Goal: Task Accomplishment & Management: Manage account settings

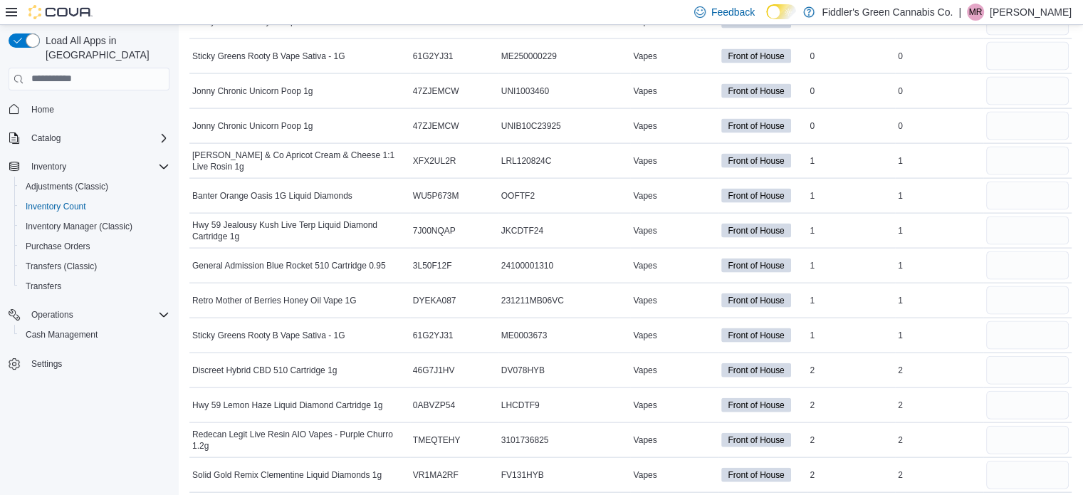
scroll to position [3006, 0]
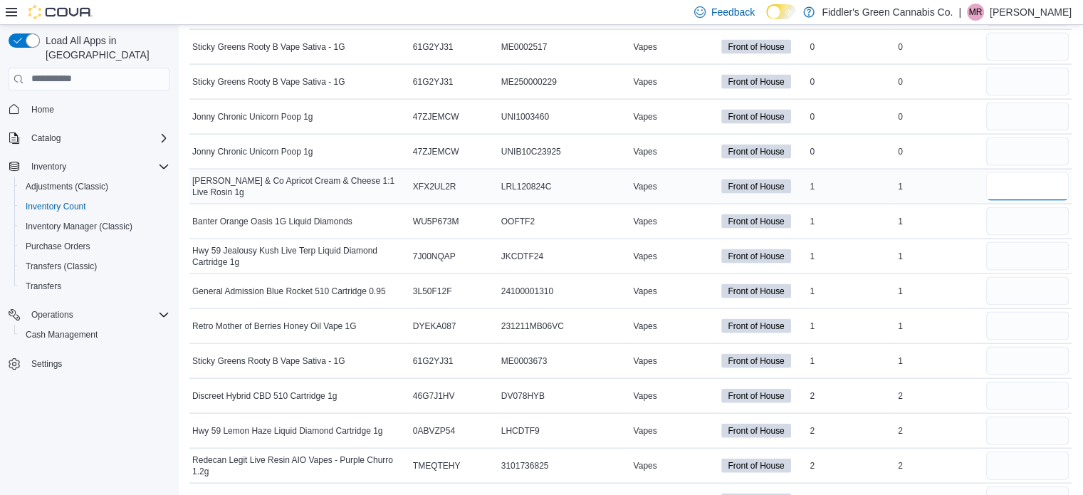
click at [1006, 177] on input "number" at bounding box center [1027, 186] width 83 height 28
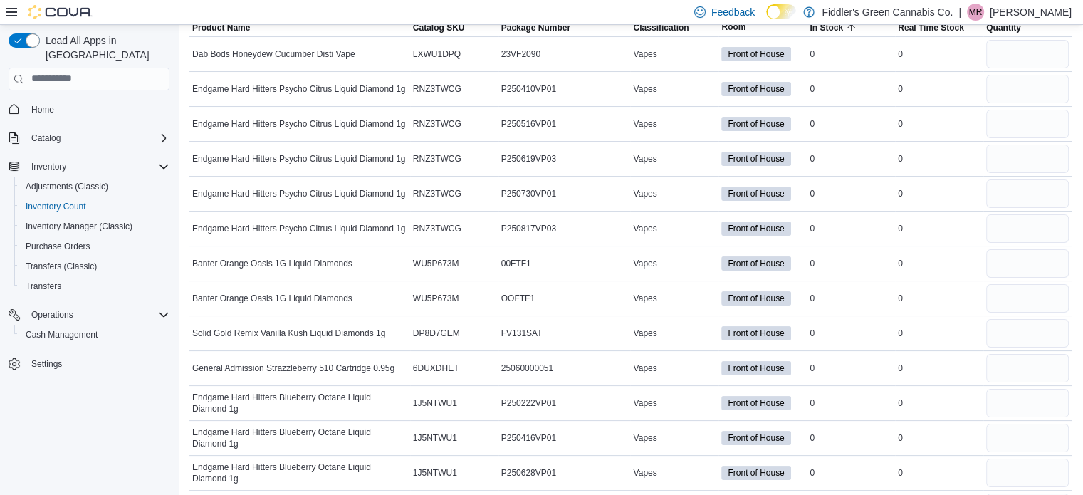
scroll to position [0, 0]
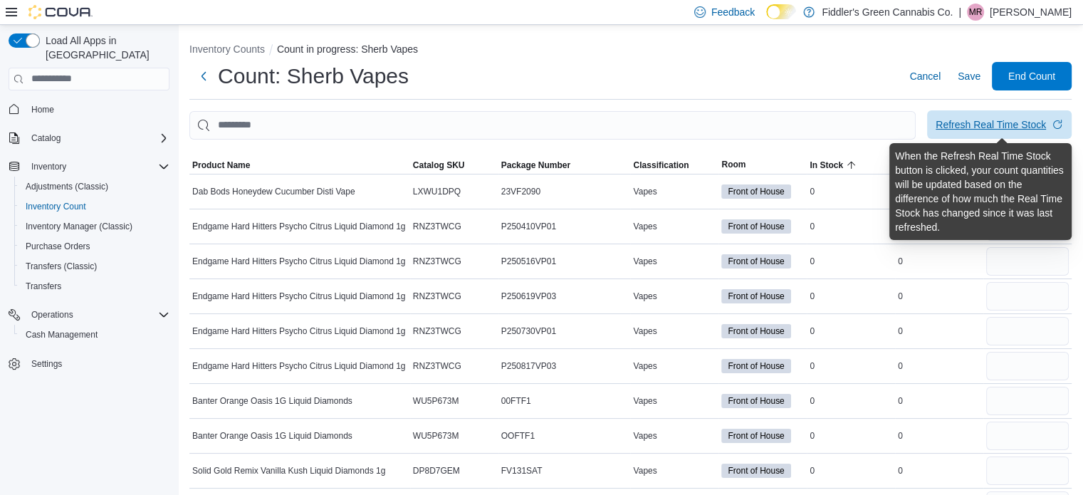
click at [1019, 126] on div "Refresh Real Time Stock" at bounding box center [991, 124] width 110 height 14
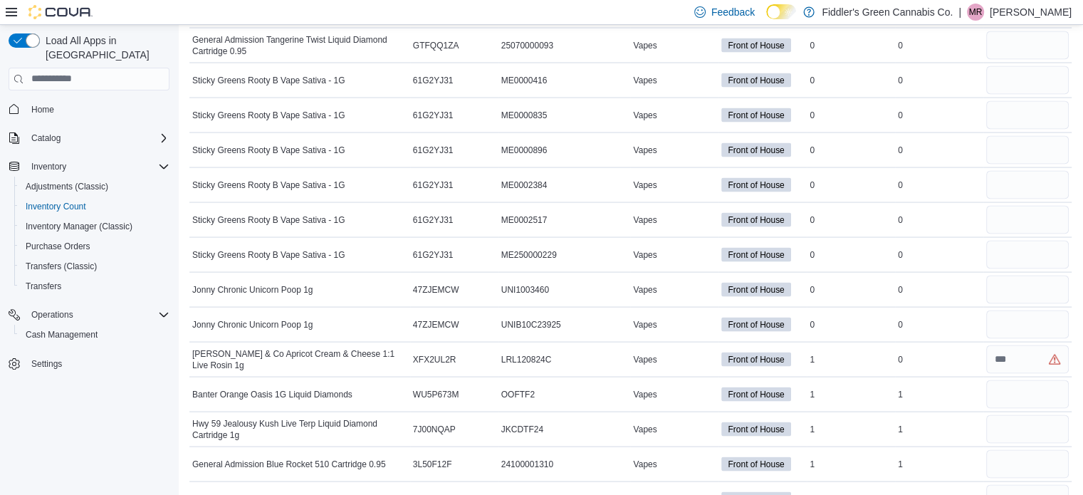
scroll to position [2839, 0]
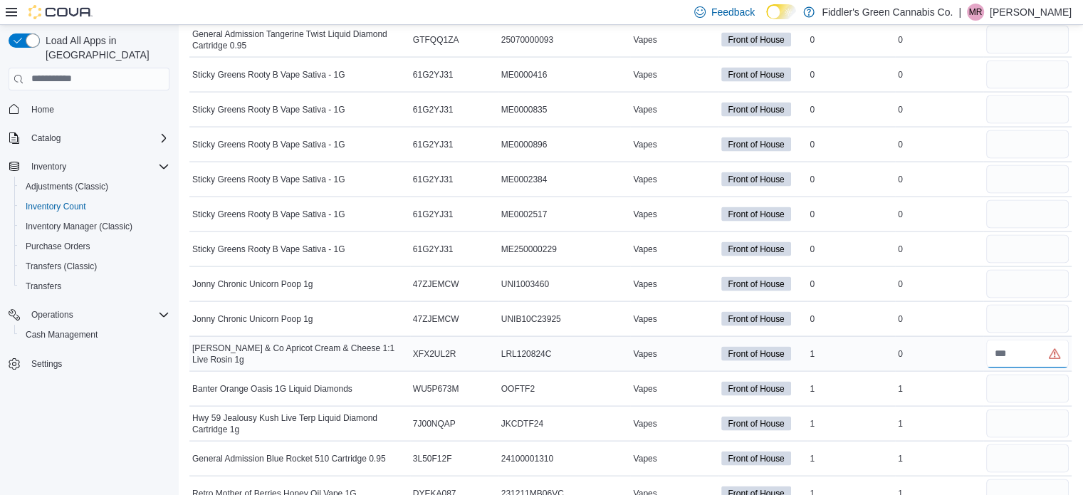
click at [1023, 340] on input "number" at bounding box center [1027, 354] width 83 height 28
type input "*"
click at [1016, 375] on input "number" at bounding box center [1027, 389] width 83 height 28
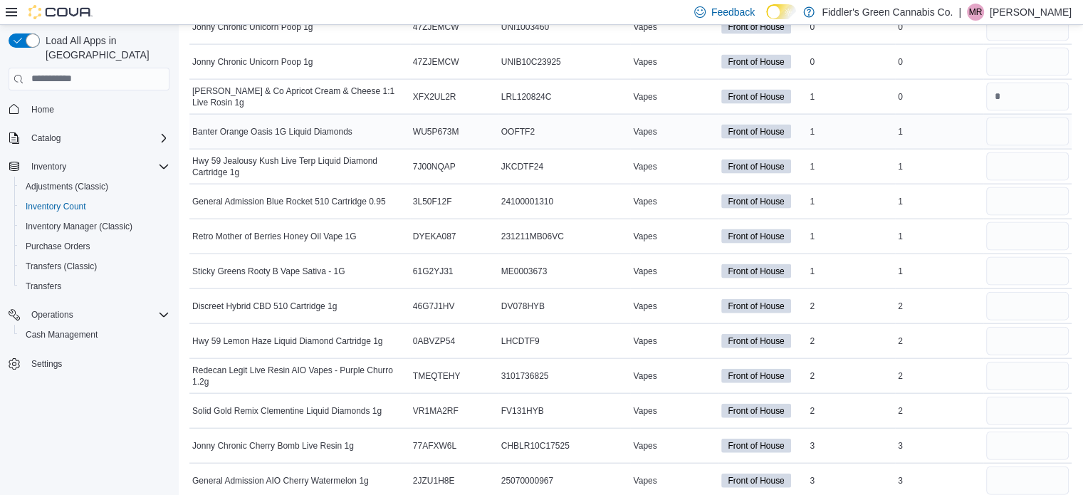
scroll to position [3096, 0]
click at [1009, 120] on input "number" at bounding box center [1027, 131] width 83 height 28
click at [1009, 152] on input "number" at bounding box center [1027, 166] width 83 height 28
click at [1013, 187] on input "number" at bounding box center [1027, 201] width 83 height 28
click at [1010, 221] on input "number" at bounding box center [1027, 235] width 83 height 28
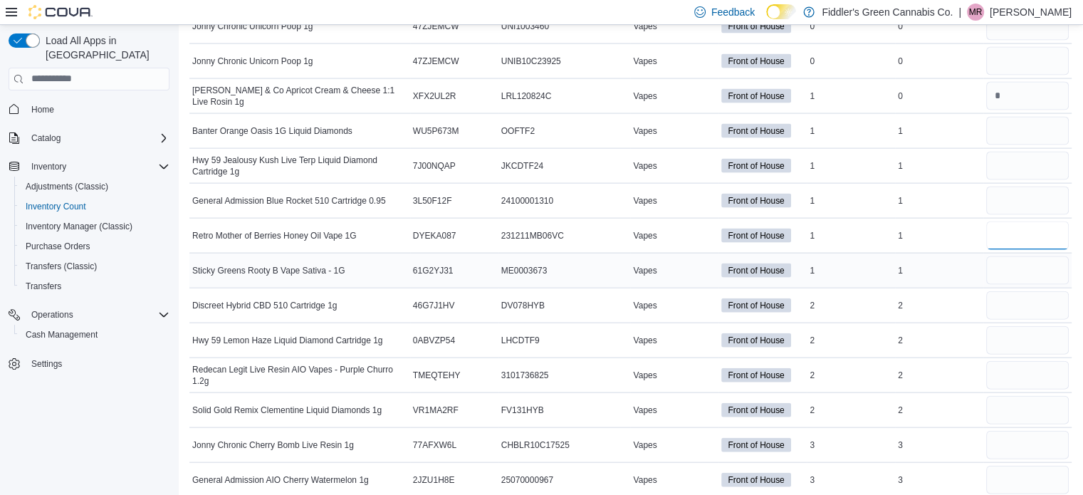
type input "*"
click at [1003, 259] on input "number" at bounding box center [1027, 270] width 83 height 28
type input "*"
click at [1014, 291] on input "number" at bounding box center [1027, 305] width 83 height 28
type input "*"
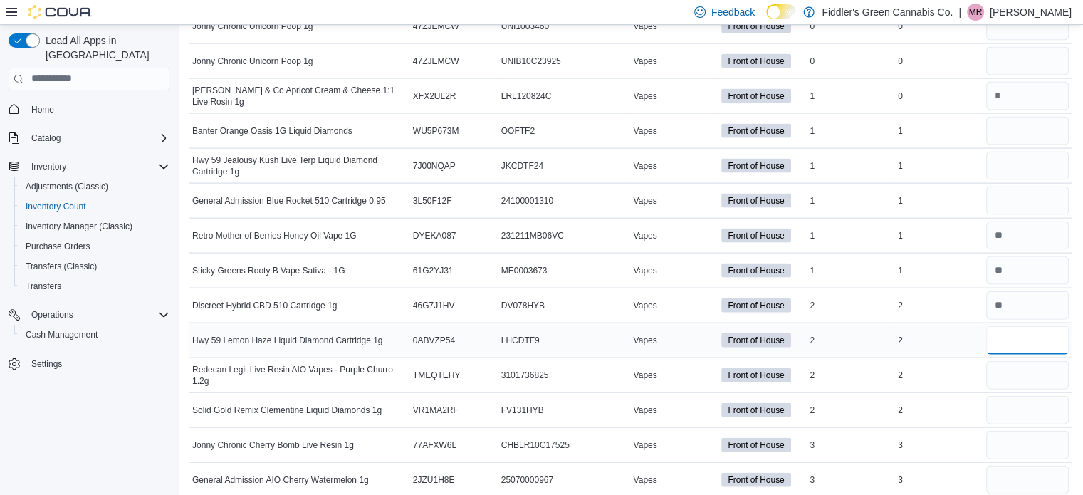
click at [1002, 329] on input "number" at bounding box center [1027, 340] width 83 height 28
type input "*"
click at [1005, 367] on input "number" at bounding box center [1027, 375] width 83 height 28
type input "*"
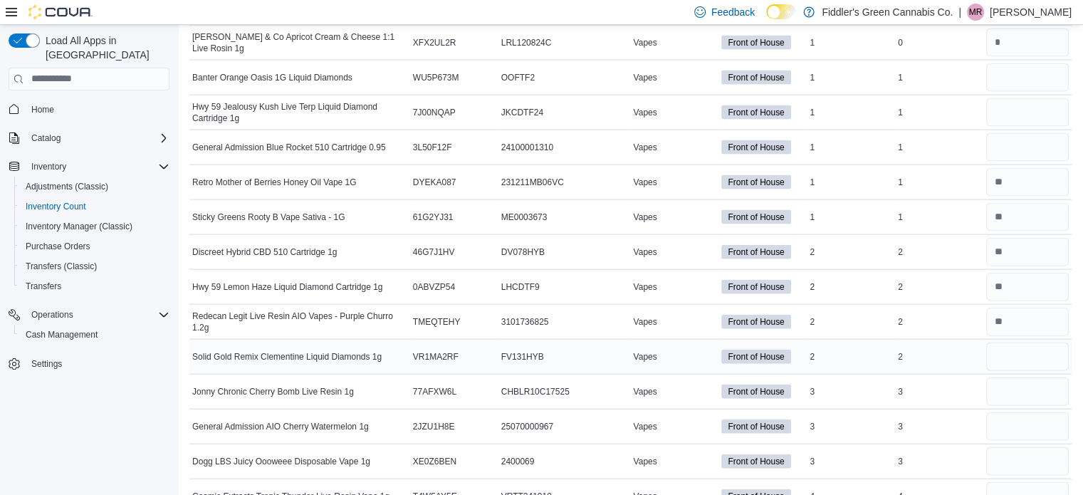
click at [1008, 357] on div at bounding box center [1027, 357] width 88 height 34
click at [1014, 343] on input "number" at bounding box center [1027, 357] width 83 height 28
type input "*"
click at [1018, 378] on input "number" at bounding box center [1027, 391] width 83 height 28
click at [1019, 412] on input "number" at bounding box center [1027, 426] width 83 height 28
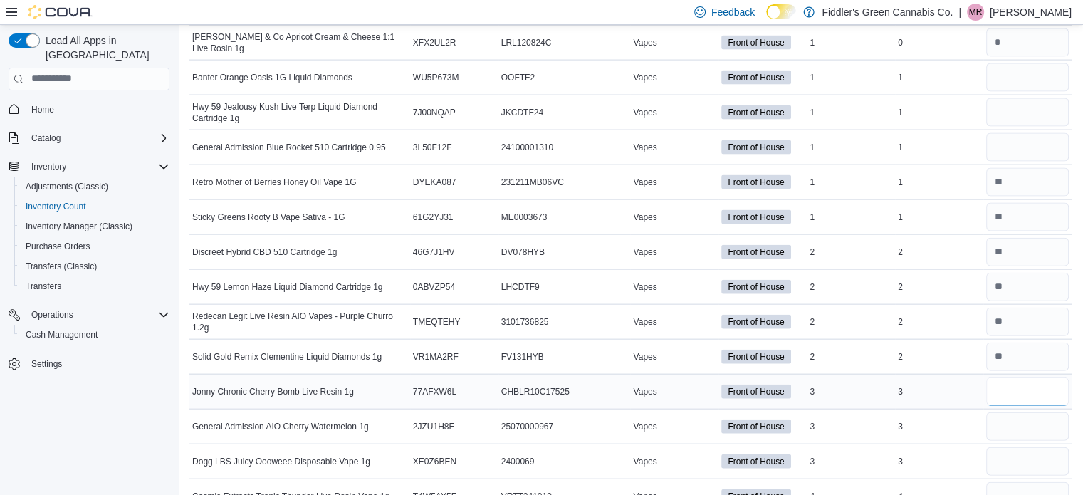
click at [1024, 377] on input "number" at bounding box center [1027, 391] width 83 height 28
type input "*"
click at [1019, 414] on input "number" at bounding box center [1027, 426] width 83 height 28
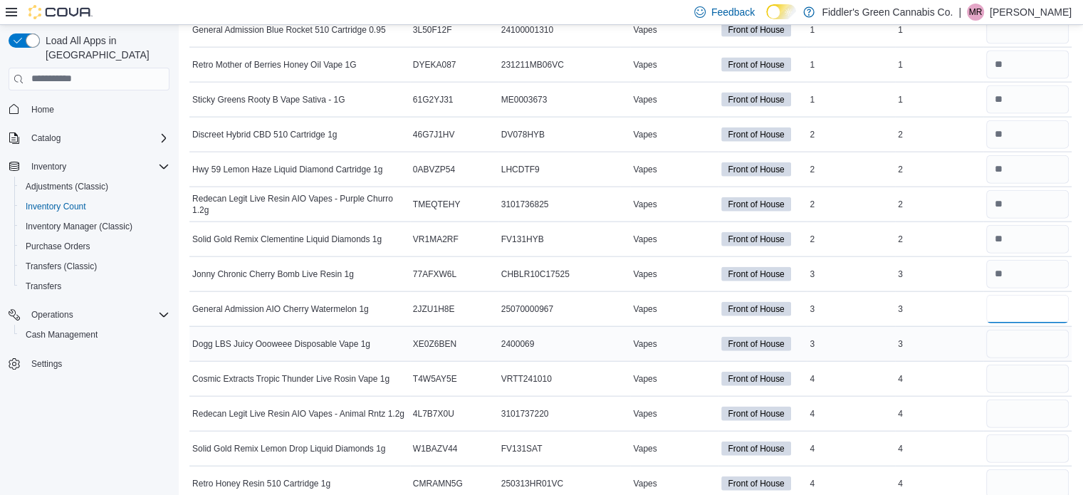
type input "*"
click at [1011, 330] on input "number" at bounding box center [1027, 344] width 83 height 28
type input "*"
click at [1008, 365] on input "number" at bounding box center [1027, 379] width 83 height 28
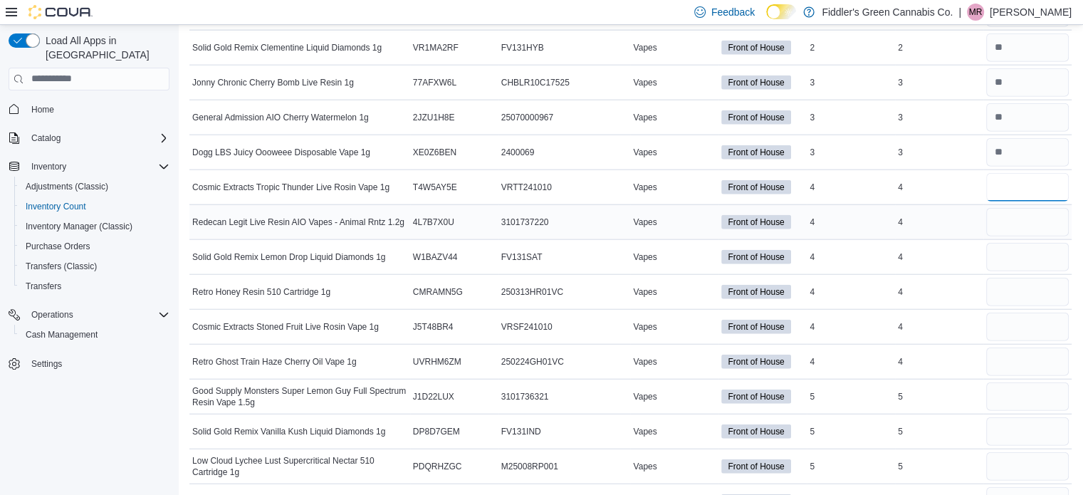
scroll to position [3459, 0]
type input "*"
click at [1023, 207] on input "number" at bounding box center [1027, 221] width 83 height 28
type input "*"
click at [1010, 243] on input "number" at bounding box center [1027, 256] width 83 height 28
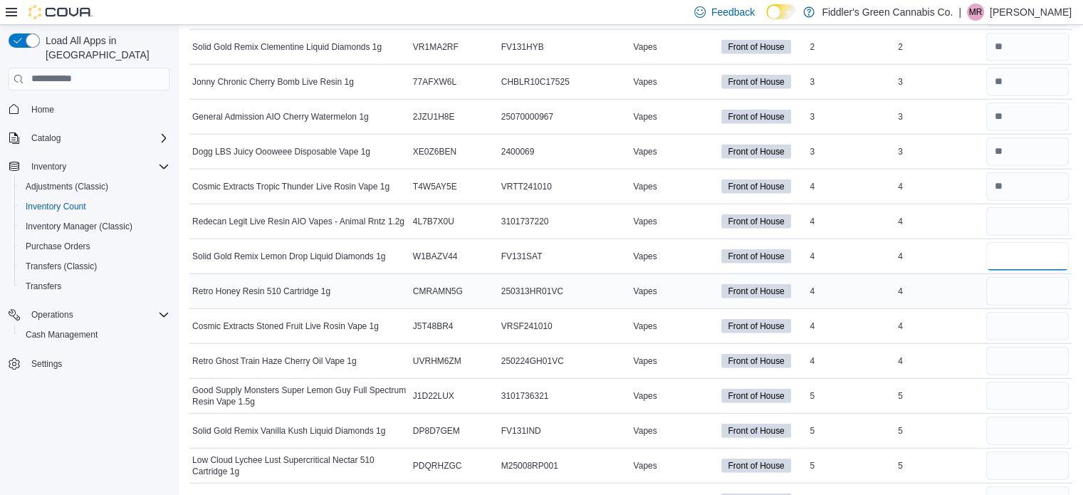
type input "*"
click at [1011, 284] on input "number" at bounding box center [1027, 291] width 83 height 28
type input "*"
click at [1010, 312] on input "number" at bounding box center [1027, 326] width 83 height 28
type input "*"
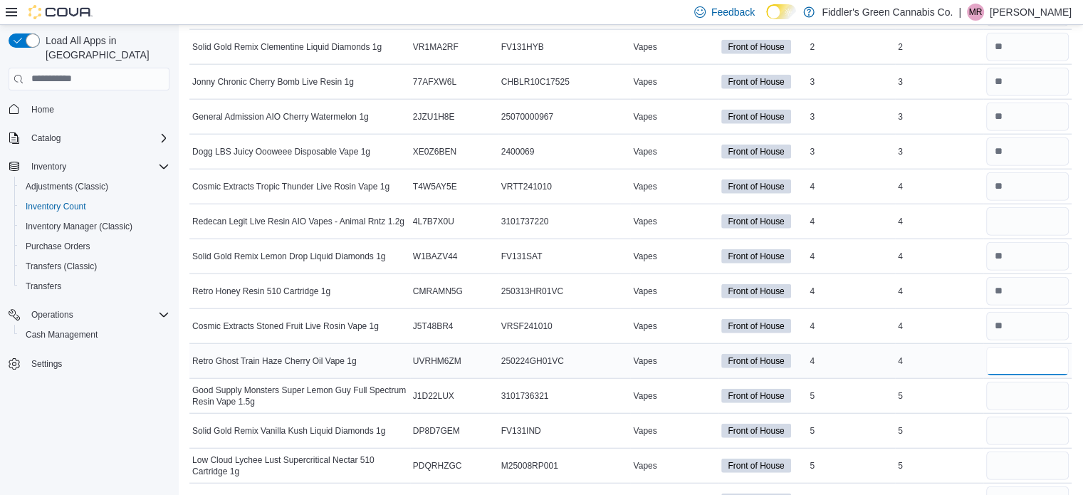
click at [1015, 349] on input "number" at bounding box center [1027, 361] width 83 height 28
type input "*"
click at [1013, 385] on input "number" at bounding box center [1027, 396] width 83 height 28
type input "*"
click at [1016, 417] on input "number" at bounding box center [1027, 431] width 83 height 28
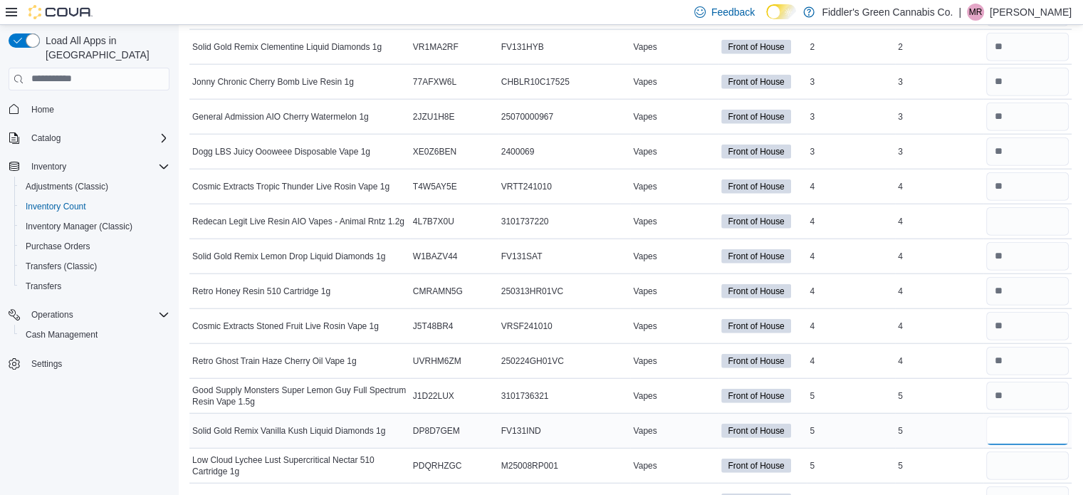
type input "*"
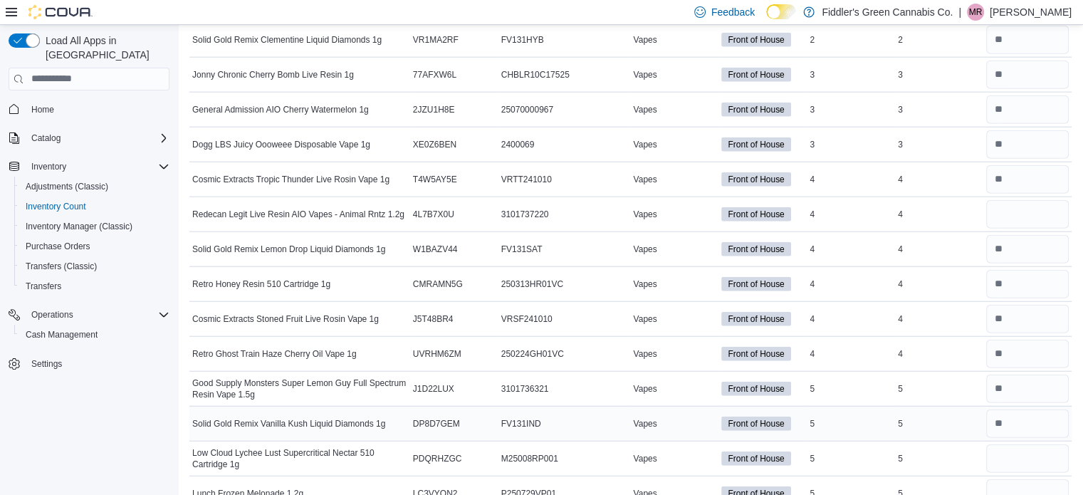
scroll to position [3605, 0]
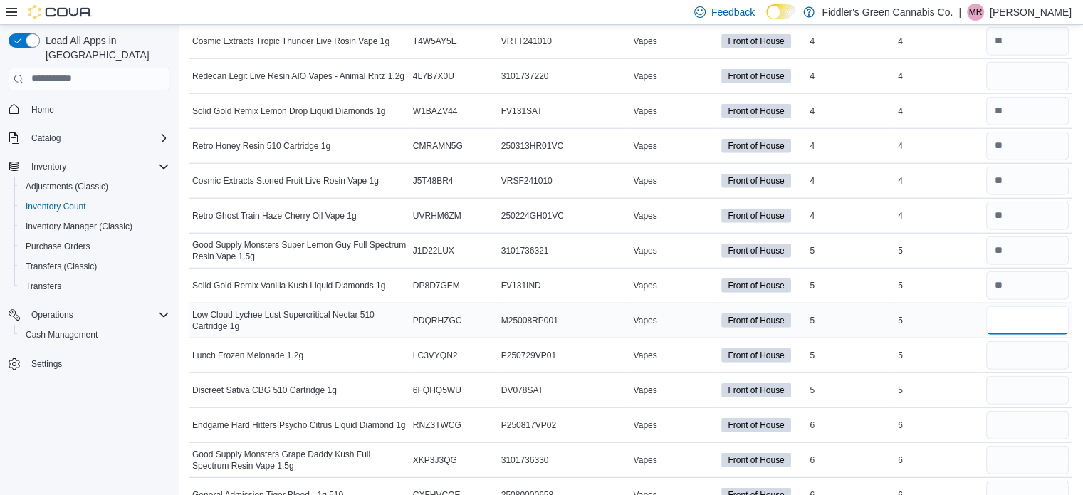
click at [1008, 306] on input "number" at bounding box center [1027, 320] width 83 height 28
type input "*"
click at [1013, 346] on input "number" at bounding box center [1027, 355] width 83 height 28
type input "*"
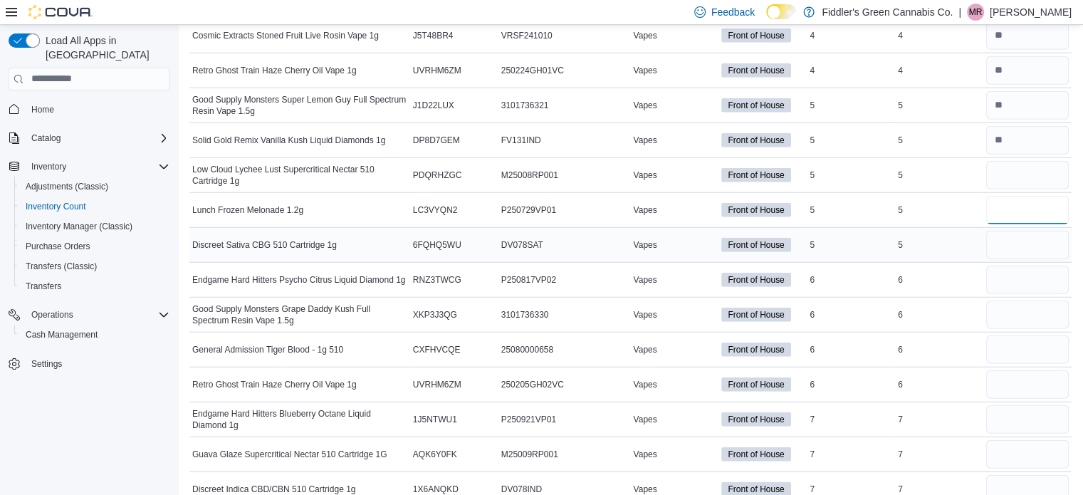
scroll to position [3749, 0]
click at [1011, 231] on input "number" at bounding box center [1027, 245] width 83 height 28
type input "*"
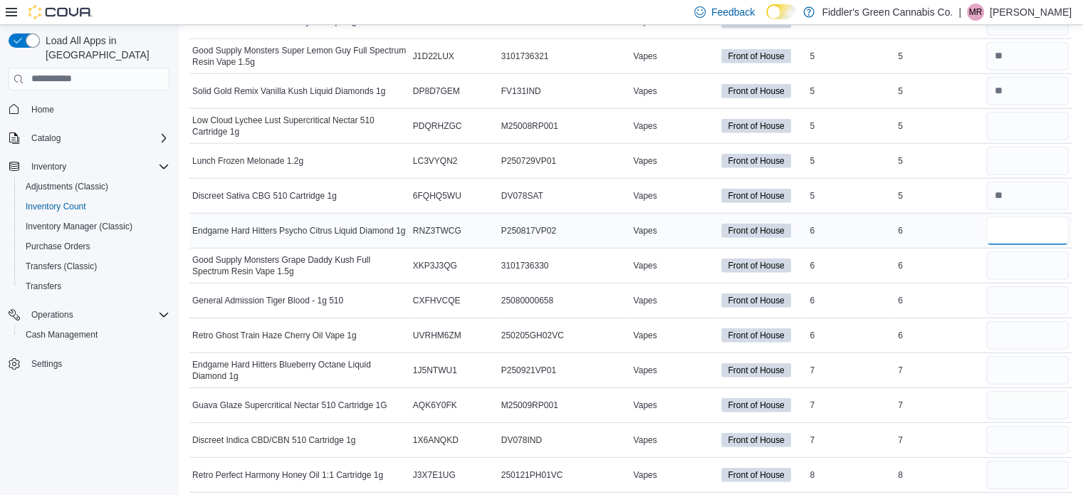
click at [1010, 218] on input "number" at bounding box center [1027, 230] width 83 height 28
type input "*"
click at [1006, 251] on input "number" at bounding box center [1027, 265] width 83 height 28
type input "*"
click at [1007, 290] on input "number" at bounding box center [1027, 300] width 83 height 28
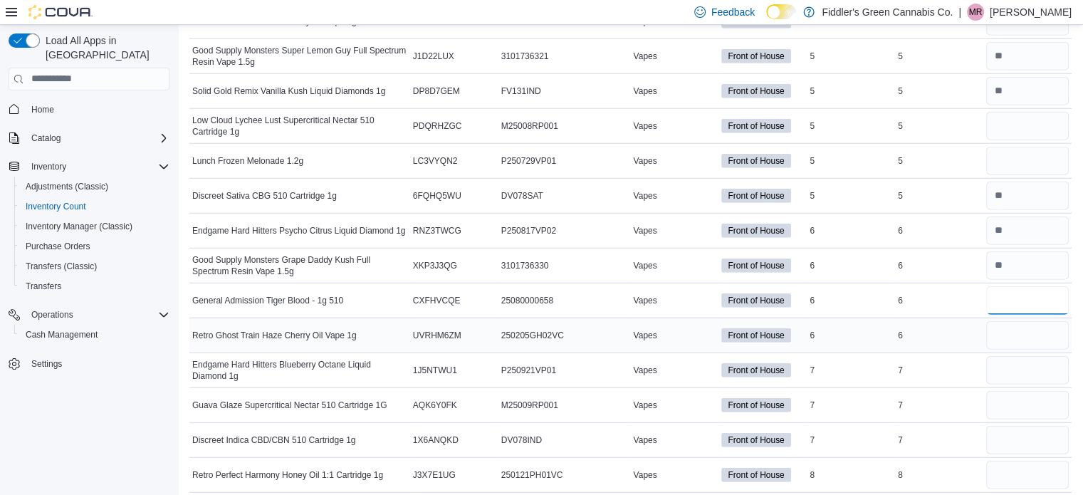
type input "*"
click at [1014, 321] on input "number" at bounding box center [1027, 335] width 83 height 28
click at [1015, 362] on input "number" at bounding box center [1027, 370] width 83 height 28
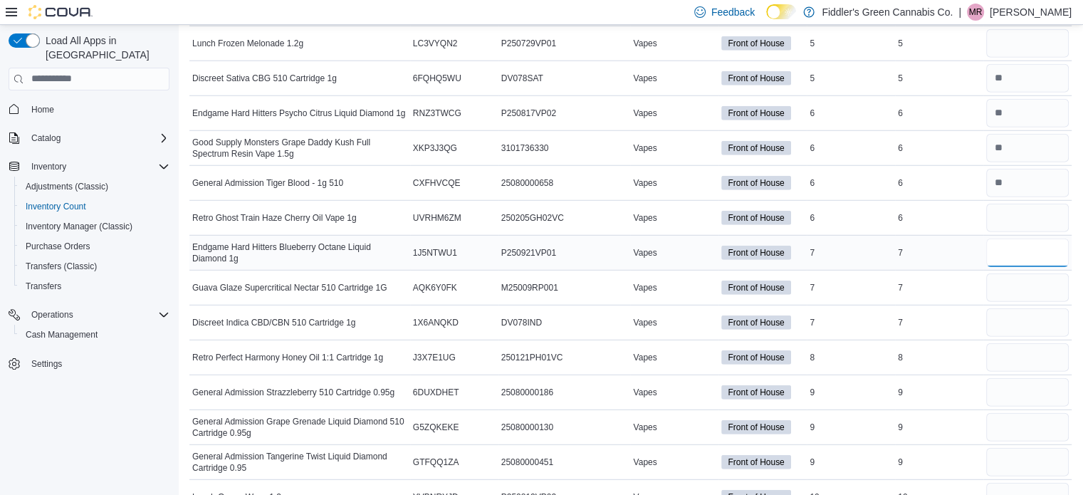
scroll to position [3952, 0]
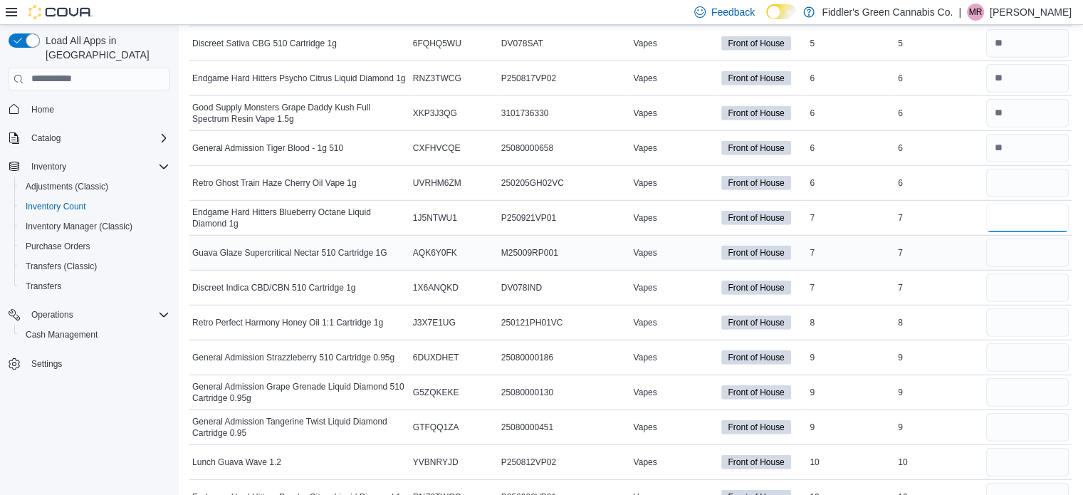
type input "*"
click at [1018, 239] on input "number" at bounding box center [1027, 253] width 83 height 28
type input "*"
click at [1009, 273] on input "number" at bounding box center [1027, 287] width 83 height 28
type input "*"
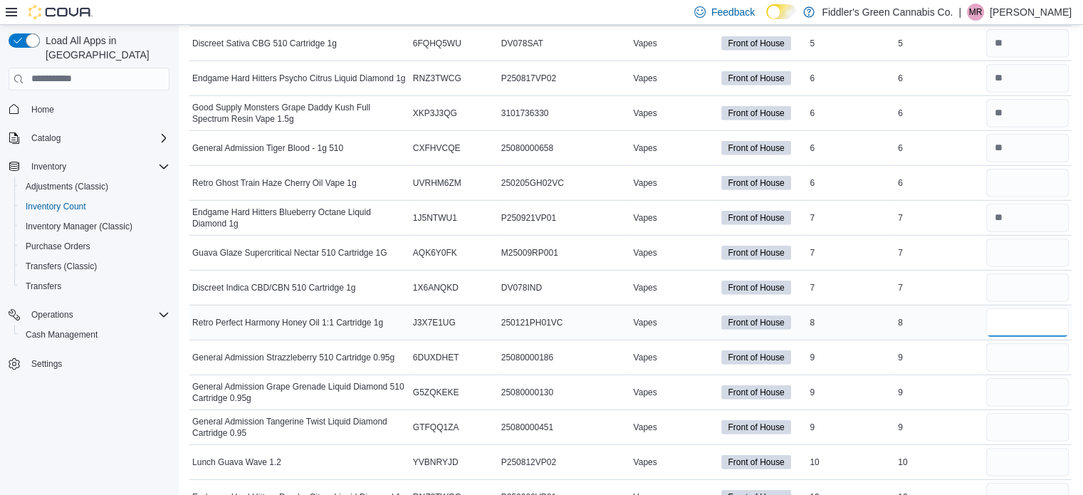
click at [1023, 308] on input "number" at bounding box center [1027, 322] width 83 height 28
type input "*"
click at [1020, 343] on input "number" at bounding box center [1027, 357] width 83 height 28
type input "*"
click at [1020, 378] on input "number" at bounding box center [1027, 392] width 83 height 28
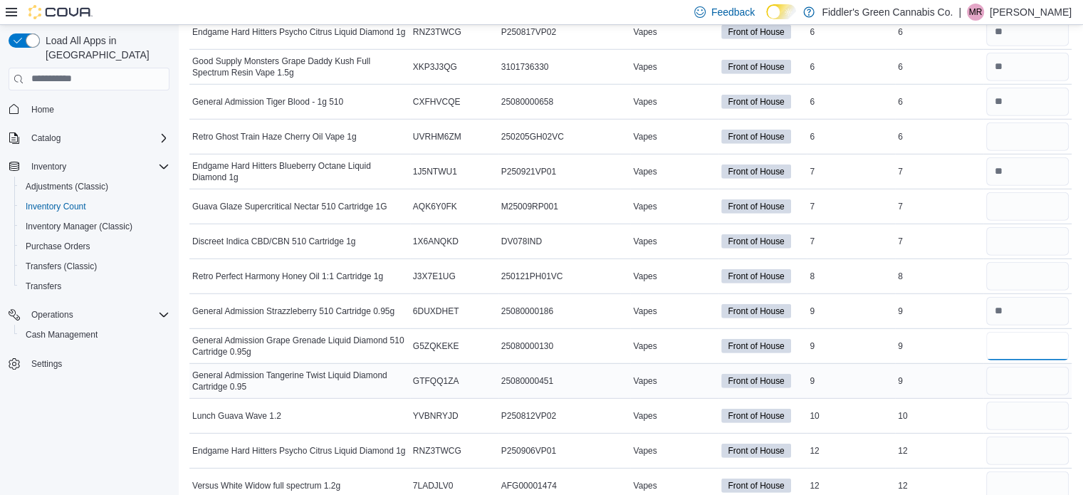
scroll to position [4040, 0]
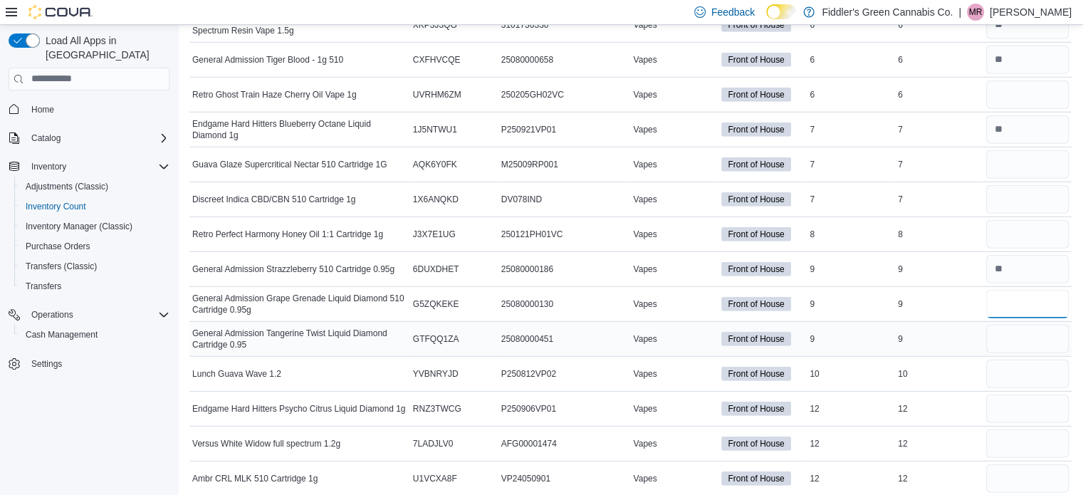
type input "*"
click at [1016, 325] on input "number" at bounding box center [1027, 339] width 83 height 28
type input "*"
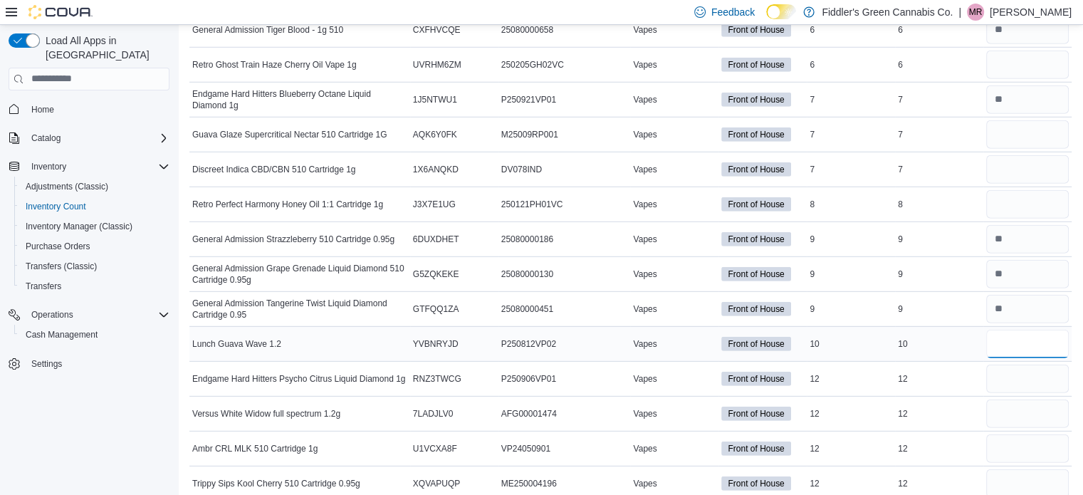
click at [1019, 330] on input "number" at bounding box center [1027, 344] width 83 height 28
type input "*"
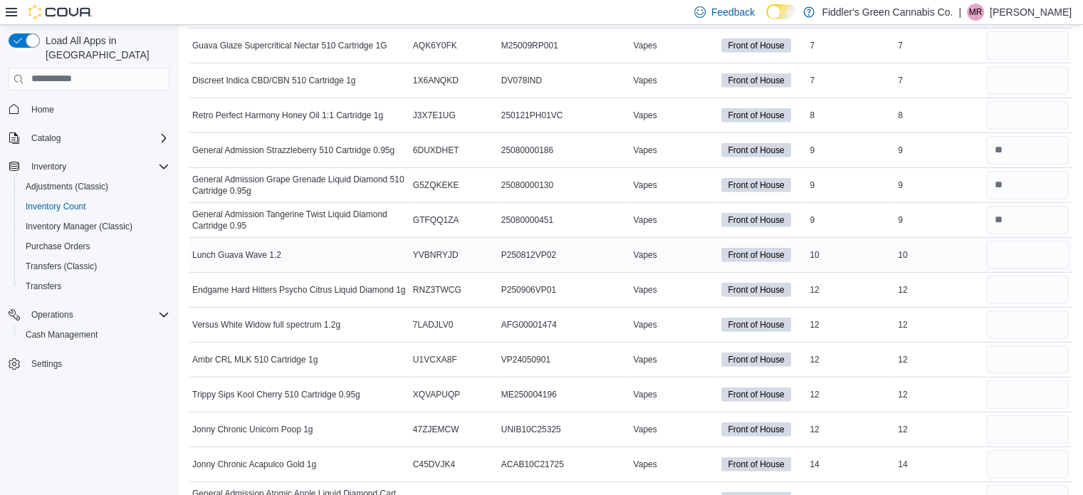
scroll to position [4183, 0]
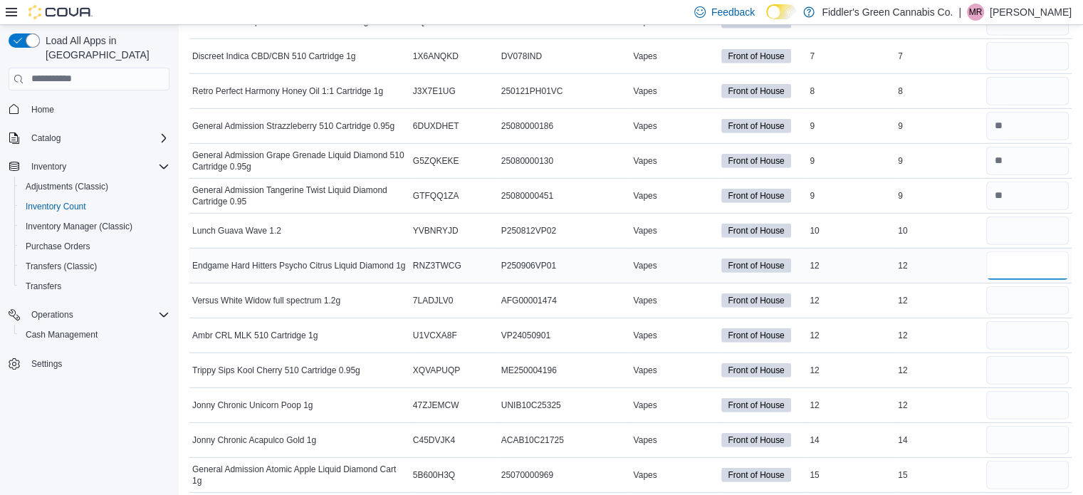
click at [1004, 252] on input "number" at bounding box center [1027, 265] width 83 height 28
click at [1008, 287] on input "number" at bounding box center [1027, 300] width 83 height 28
type input "**"
click at [1018, 321] on input "number" at bounding box center [1027, 335] width 83 height 28
type input "*"
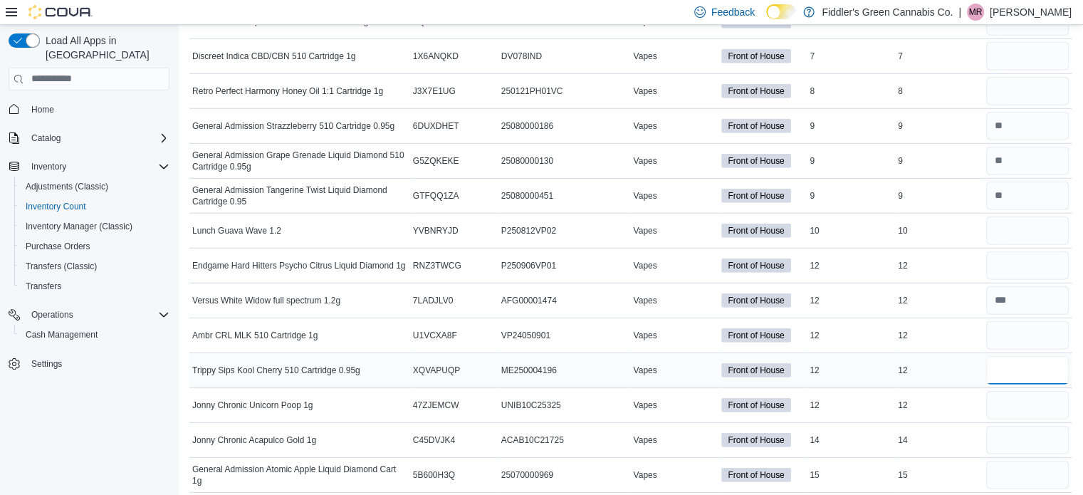
click at [1009, 357] on input "number" at bounding box center [1027, 370] width 83 height 28
type input "*"
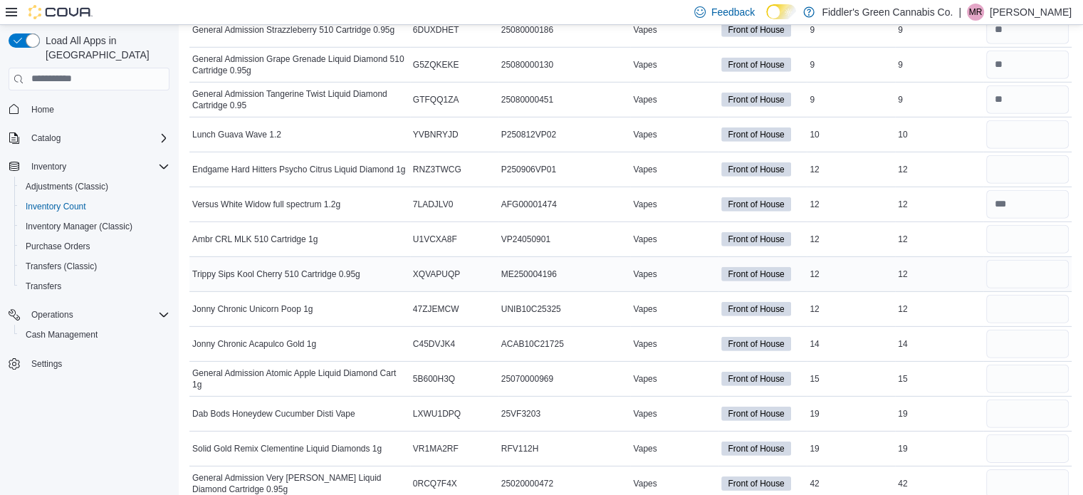
scroll to position [4280, 0]
click at [1010, 294] on input "number" at bounding box center [1027, 308] width 83 height 28
type input "*"
click at [1020, 329] on input "number" at bounding box center [1027, 343] width 83 height 28
type input "*"
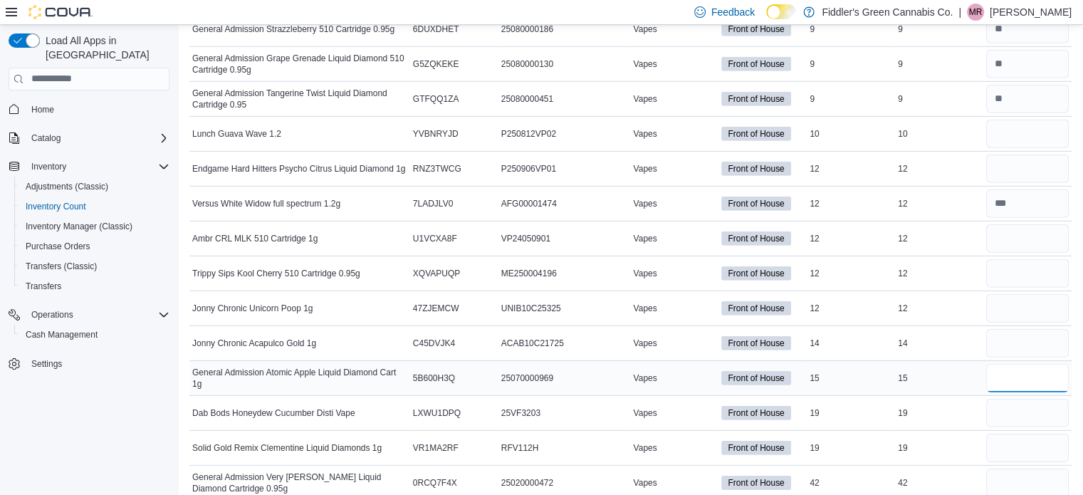
click at [1020, 364] on input "number" at bounding box center [1027, 378] width 83 height 28
type input "*"
click at [1017, 401] on input "number" at bounding box center [1027, 413] width 83 height 28
type input "*"
click at [1010, 434] on input "number" at bounding box center [1027, 448] width 83 height 28
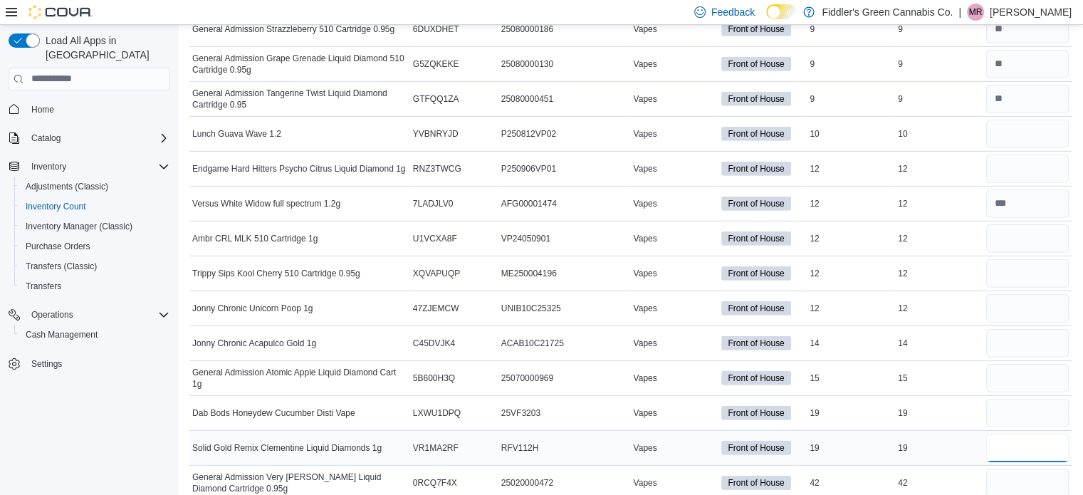
type input "*"
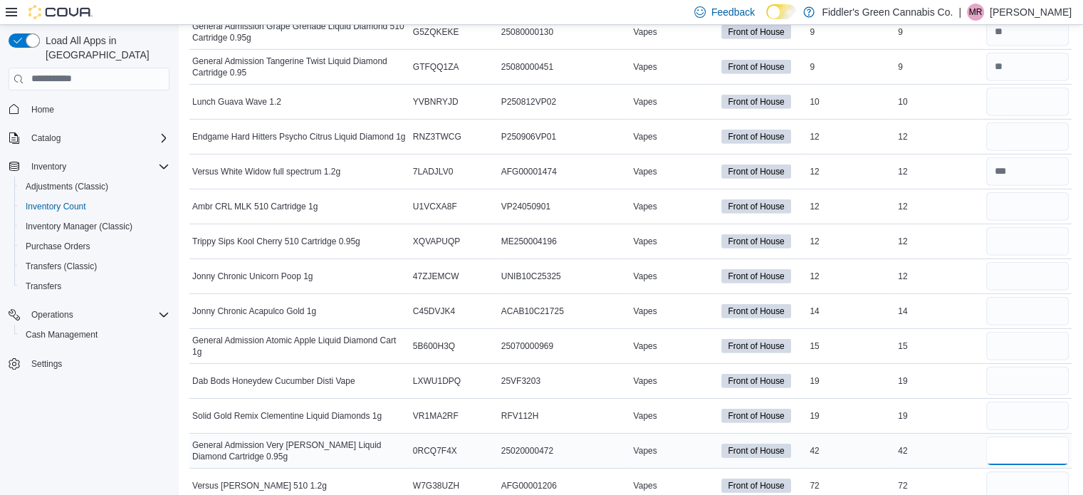
click at [1008, 437] on input "number" at bounding box center [1027, 451] width 83 height 28
type input "*"
click at [1006, 471] on input "number" at bounding box center [1027, 485] width 83 height 28
type input "*"
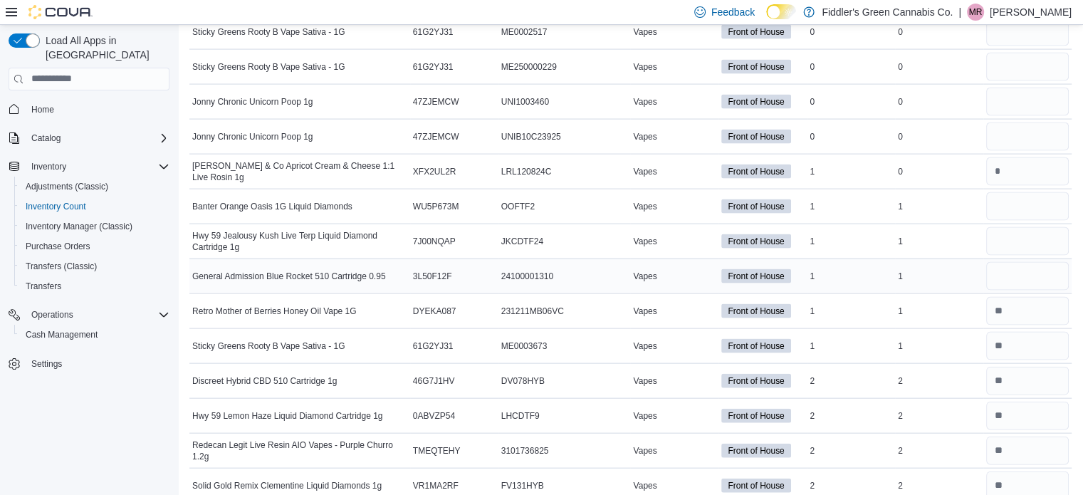
scroll to position [3020, 0]
click at [1026, 265] on input "number" at bounding box center [1027, 277] width 83 height 28
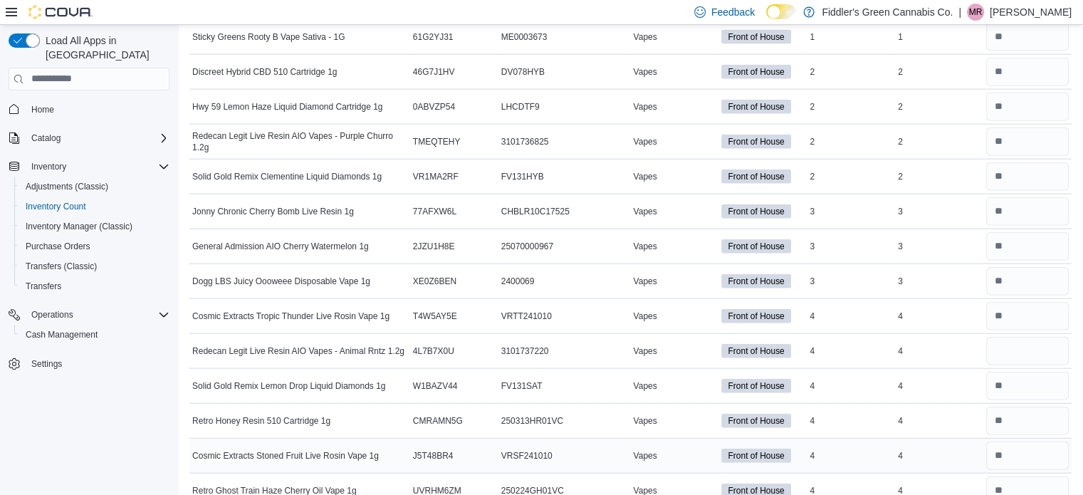
scroll to position [3331, 0]
type input "*"
click at [1048, 338] on input "number" at bounding box center [1027, 350] width 83 height 28
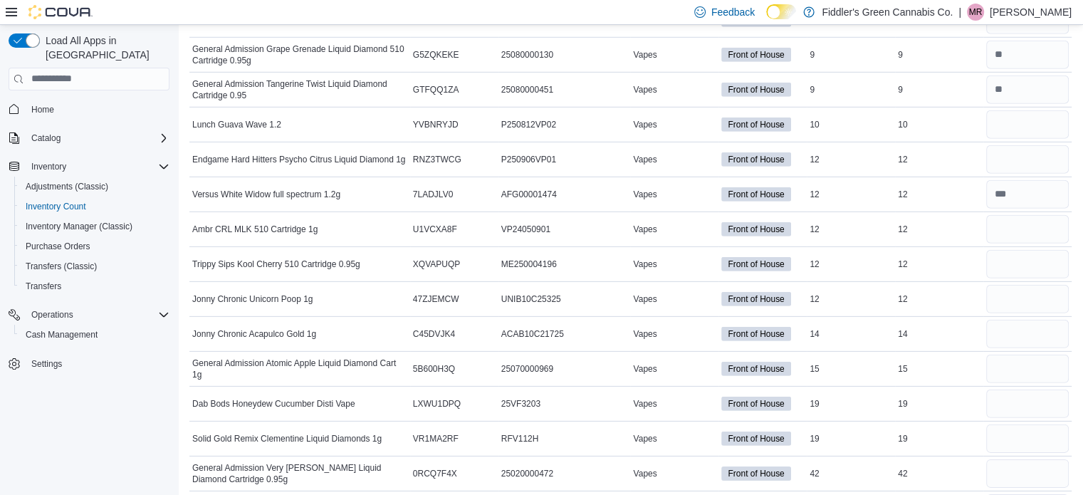
scroll to position [4312, 0]
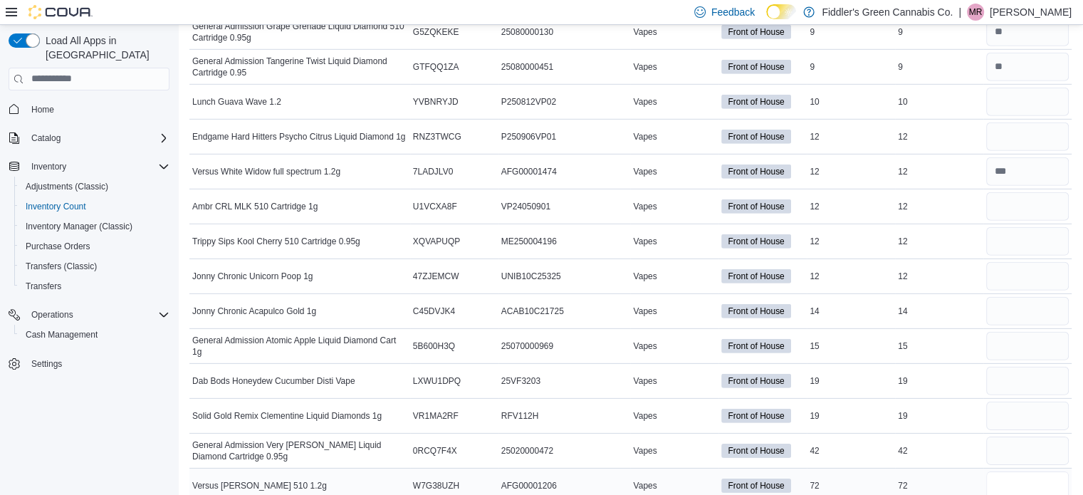
click at [1024, 471] on input "number" at bounding box center [1027, 485] width 83 height 28
type input "*"
type input "**"
click at [1018, 437] on input "number" at bounding box center [1027, 451] width 83 height 28
type input "*"
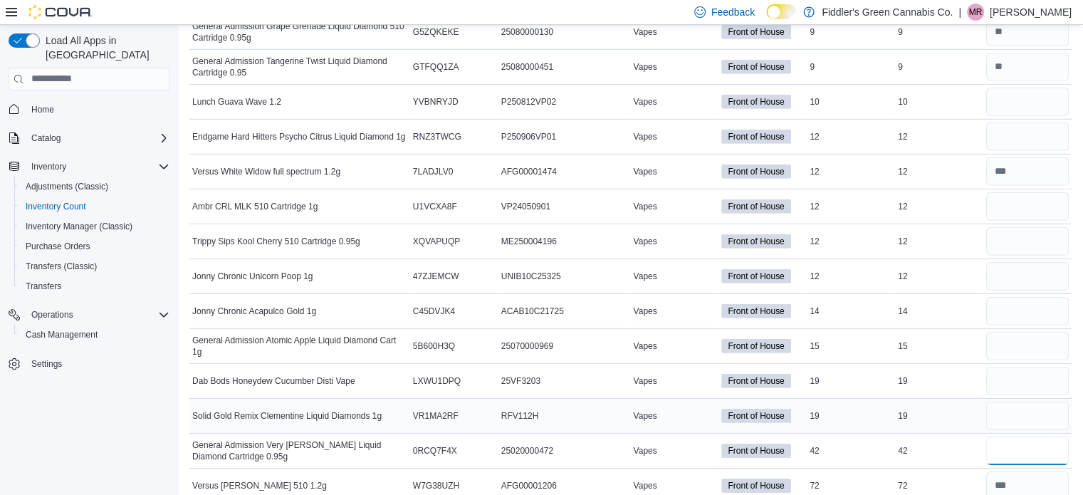
type input "**"
click at [1035, 402] on input "number" at bounding box center [1027, 416] width 83 height 28
type input "*"
type input "**"
click at [1027, 367] on input "number" at bounding box center [1027, 381] width 83 height 28
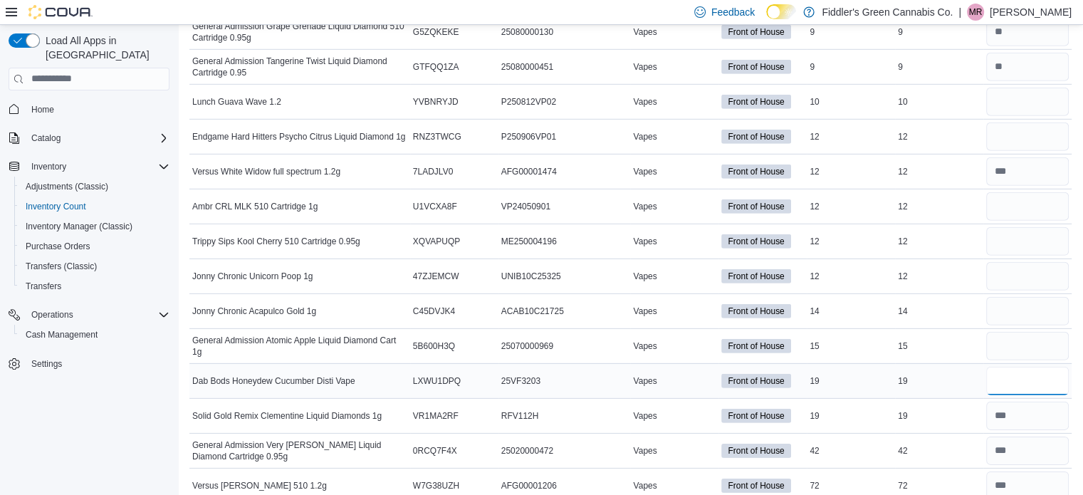
type input "*"
type input "**"
click at [1028, 332] on input "number" at bounding box center [1027, 346] width 83 height 28
type input "*"
type input "**"
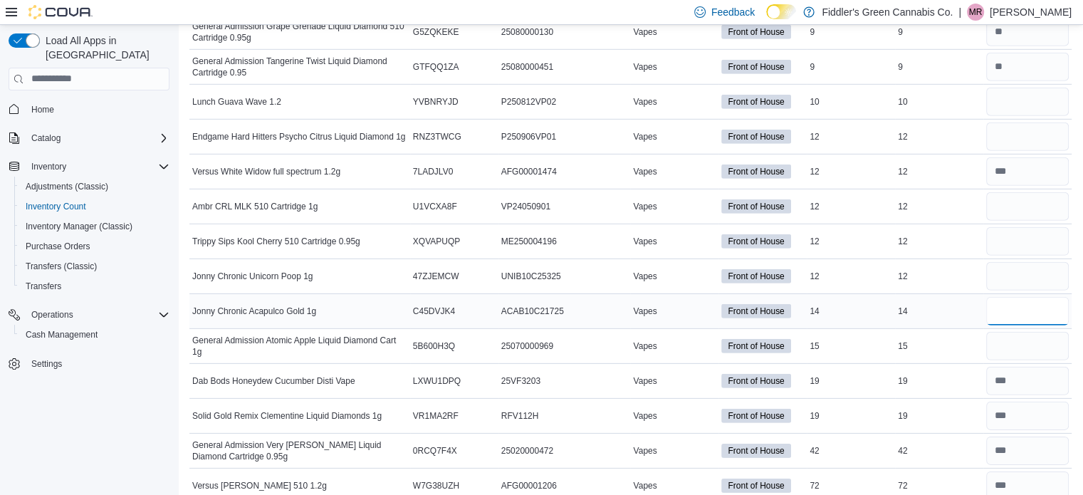
click at [1032, 297] on input "number" at bounding box center [1027, 311] width 83 height 28
type input "*"
type input "**"
click at [1031, 262] on input "number" at bounding box center [1027, 276] width 83 height 28
click at [1025, 227] on input "number" at bounding box center [1027, 241] width 83 height 28
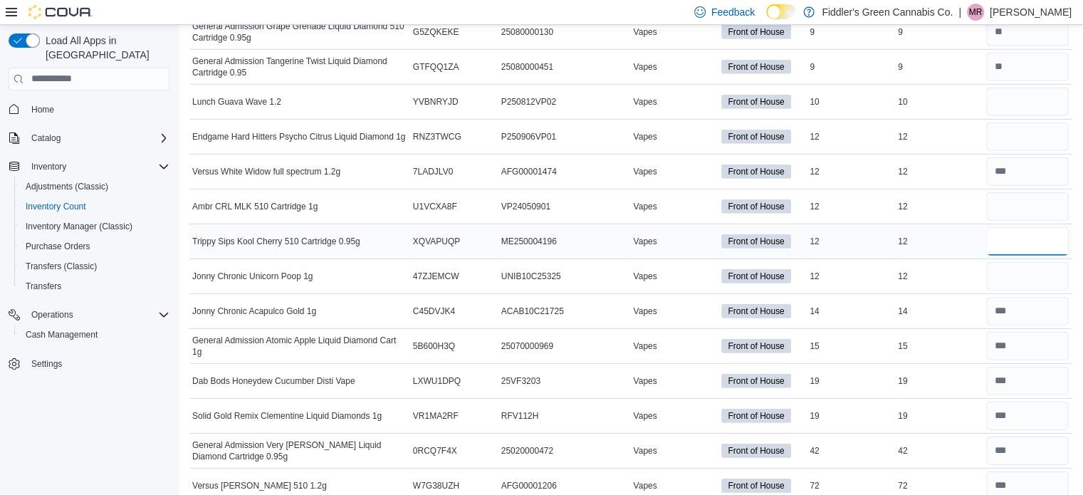
type input "*"
type input "**"
click at [1025, 192] on input "number" at bounding box center [1027, 206] width 83 height 28
type input "*"
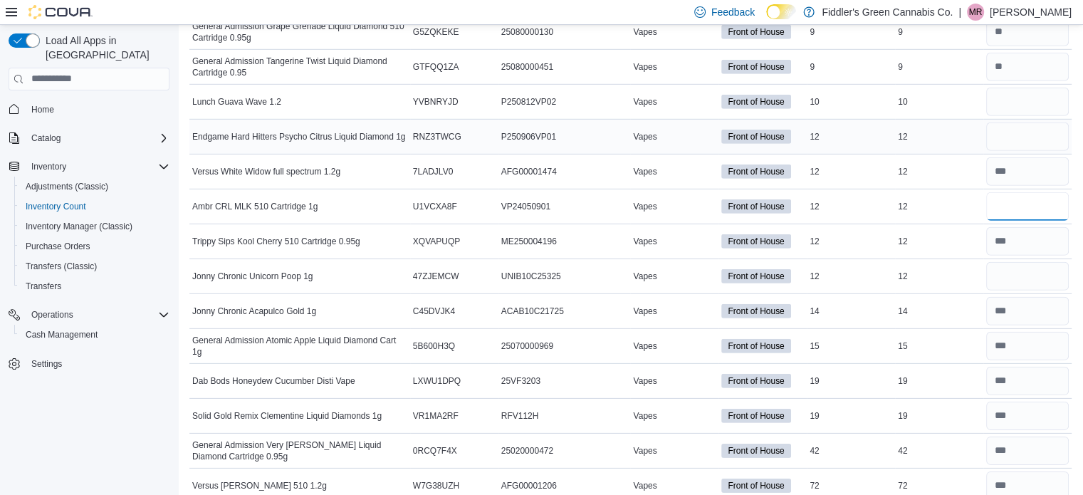
type input "**"
click at [1028, 122] on input "number" at bounding box center [1027, 136] width 83 height 28
type input "**"
click at [1019, 88] on input "number" at bounding box center [1027, 102] width 83 height 28
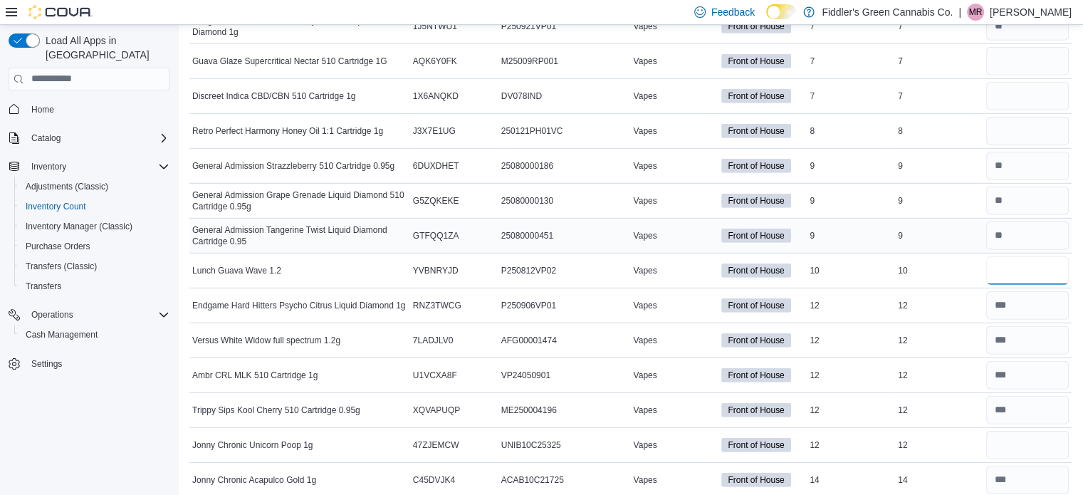
scroll to position [4142, 0]
type input "**"
click at [1028, 118] on input "number" at bounding box center [1027, 132] width 83 height 28
type input "*"
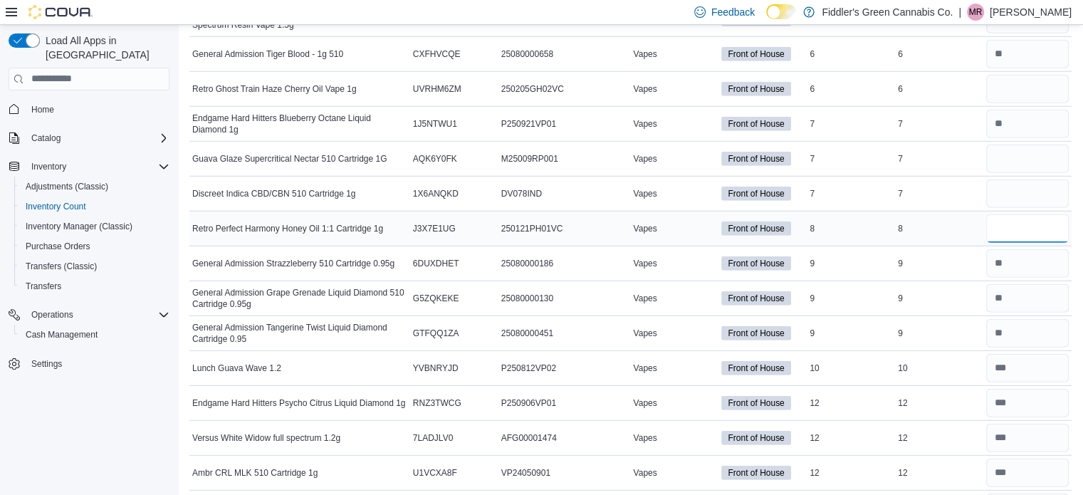
scroll to position [4031, 0]
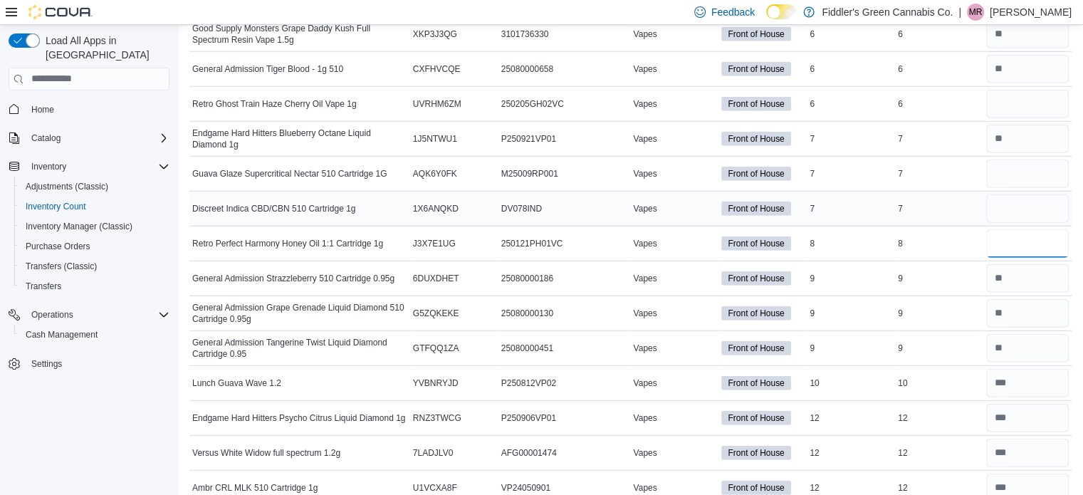
type input "*"
click at [1033, 194] on input "number" at bounding box center [1027, 208] width 83 height 28
type input "*"
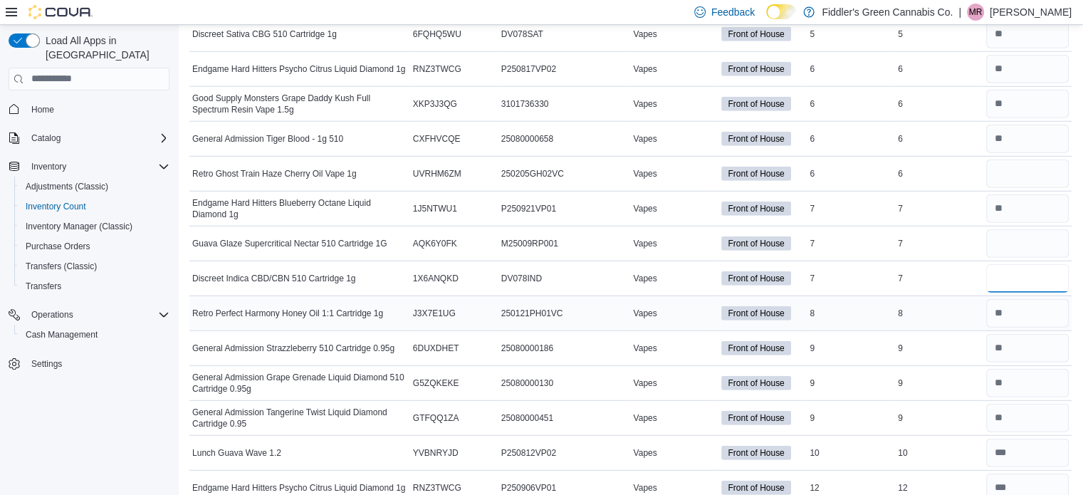
scroll to position [3947, 0]
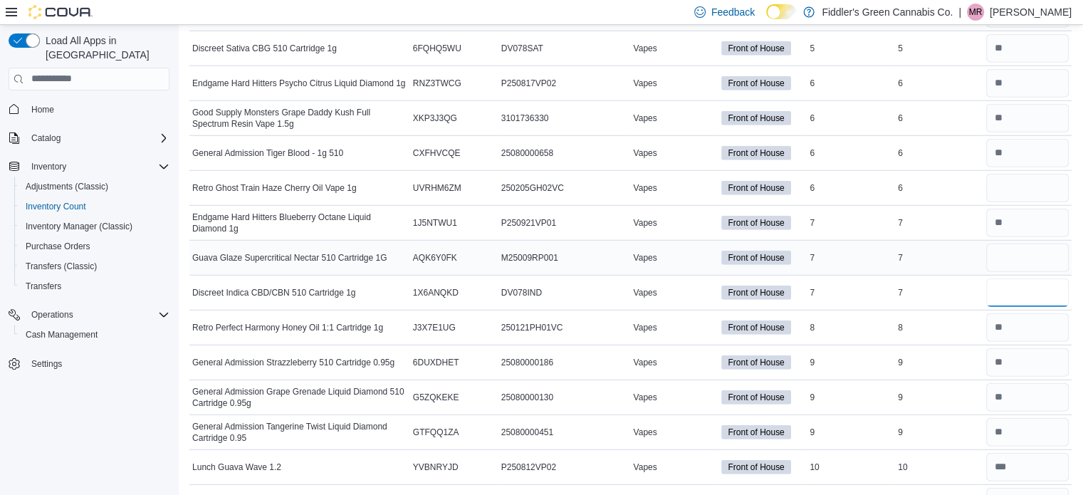
type input "*"
click at [1035, 244] on input "number" at bounding box center [1027, 258] width 83 height 28
type input "*"
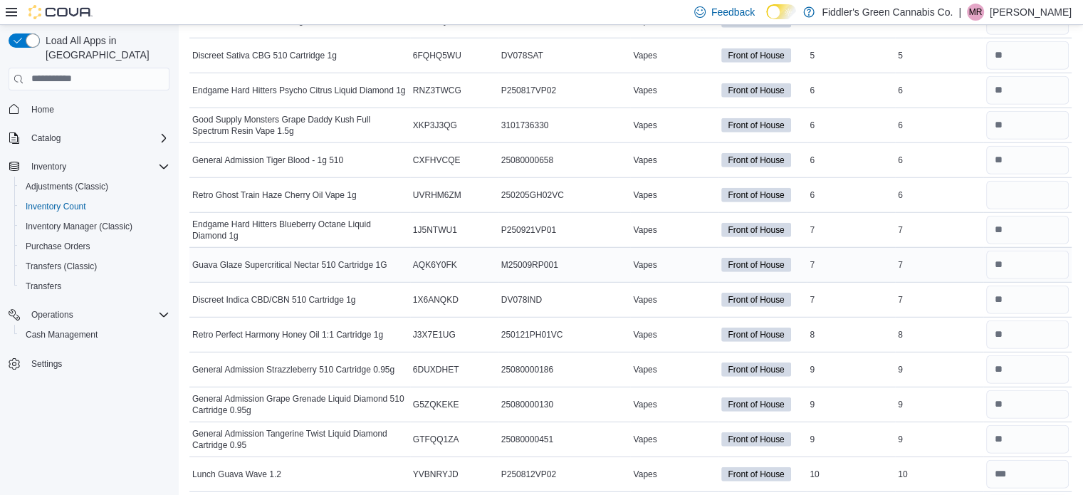
scroll to position [3848, 0]
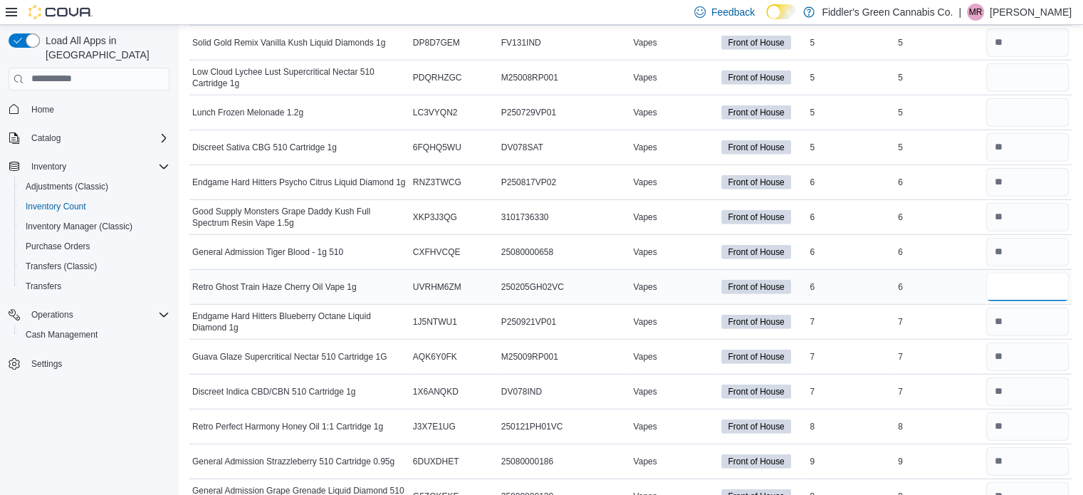
click at [1035, 273] on input "number" at bounding box center [1027, 287] width 83 height 28
type input "*"
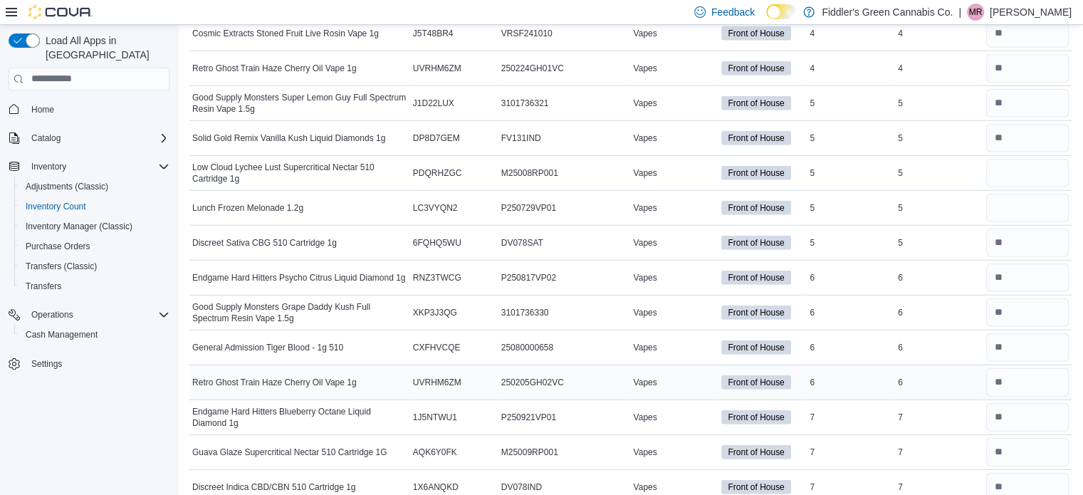
scroll to position [3751, 0]
click at [1031, 194] on input "number" at bounding box center [1027, 208] width 83 height 28
type input "*"
click at [1028, 160] on input "number" at bounding box center [1027, 174] width 83 height 28
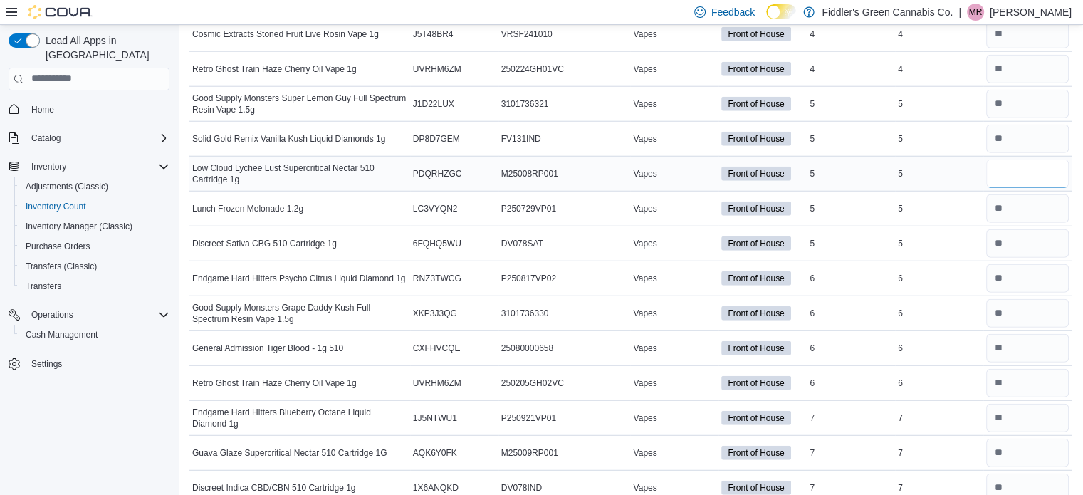
type input "*"
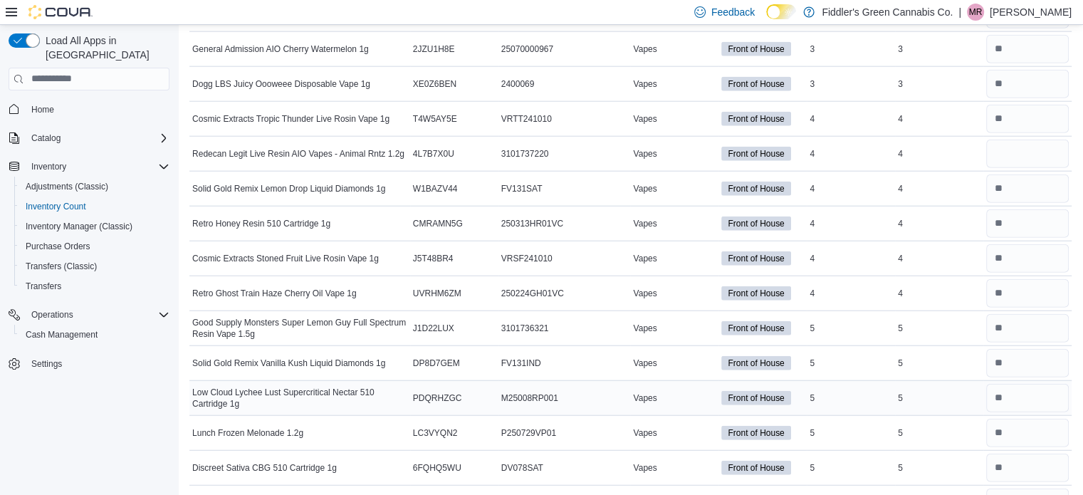
scroll to position [3529, 0]
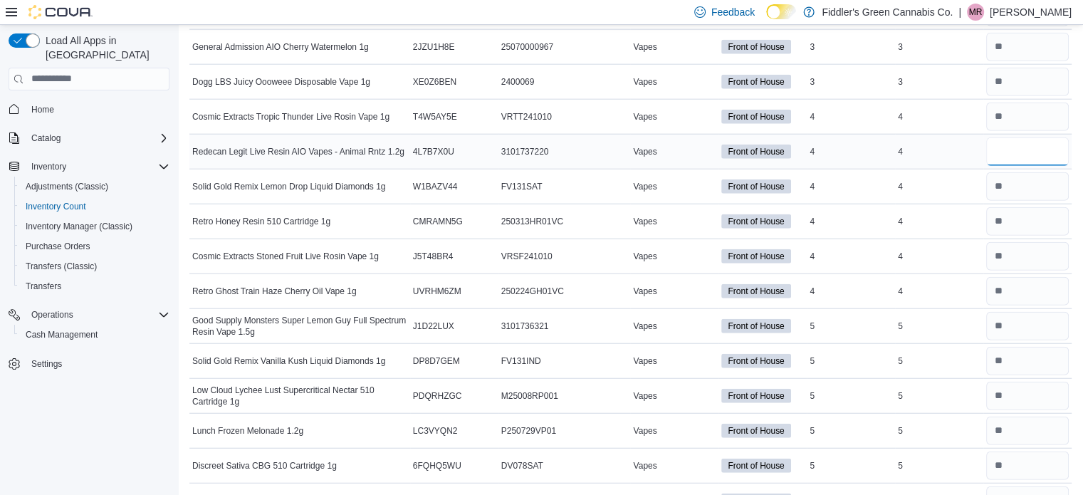
click at [1033, 138] on input "number" at bounding box center [1027, 151] width 83 height 28
type input "*"
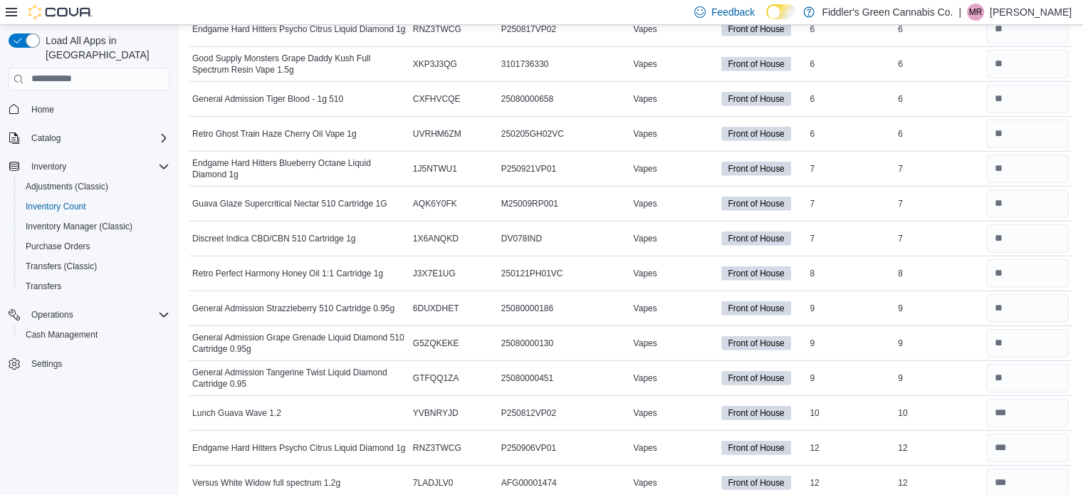
scroll to position [4312, 0]
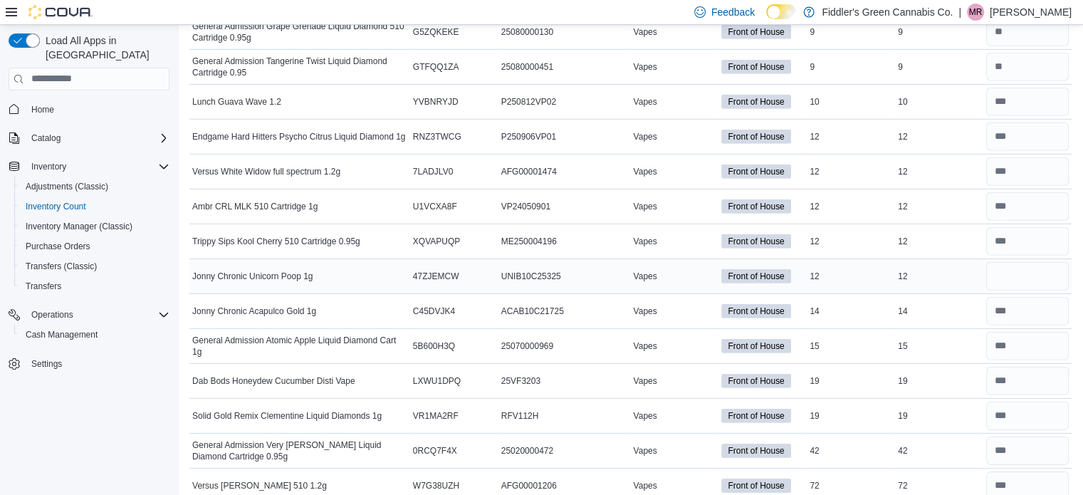
type input "*"
click at [1015, 273] on div at bounding box center [1027, 276] width 88 height 34
click at [1020, 265] on input "number" at bounding box center [1027, 276] width 83 height 28
type input "*"
type input "**"
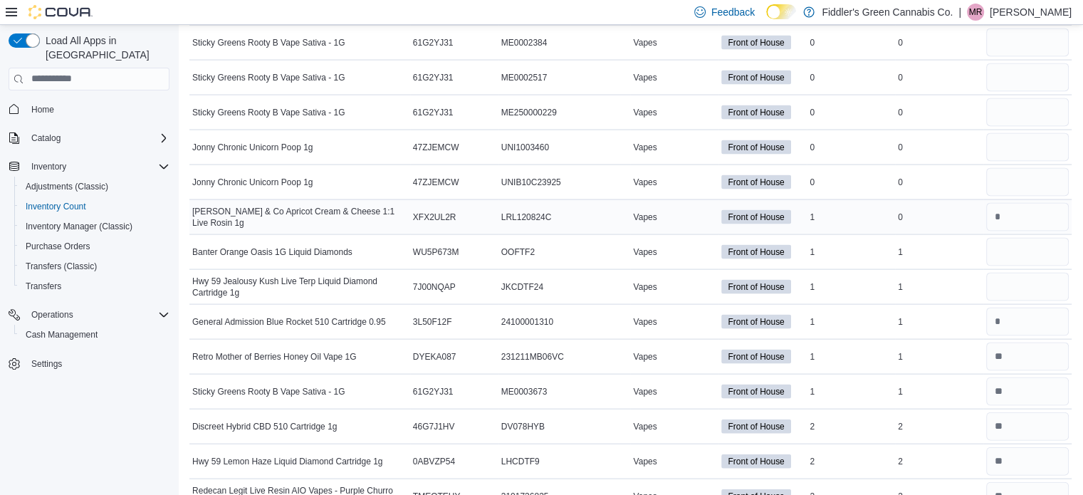
scroll to position [2973, 0]
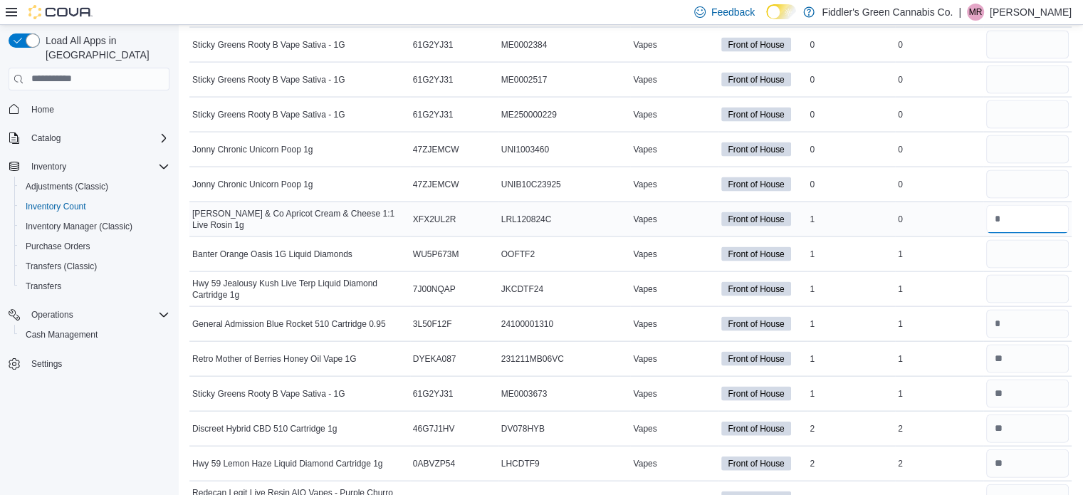
click at [1028, 205] on input "number" at bounding box center [1027, 219] width 83 height 28
click at [1029, 240] on input "number" at bounding box center [1027, 254] width 83 height 28
type input "*"
click at [1026, 275] on input "number" at bounding box center [1027, 289] width 83 height 28
type input "*"
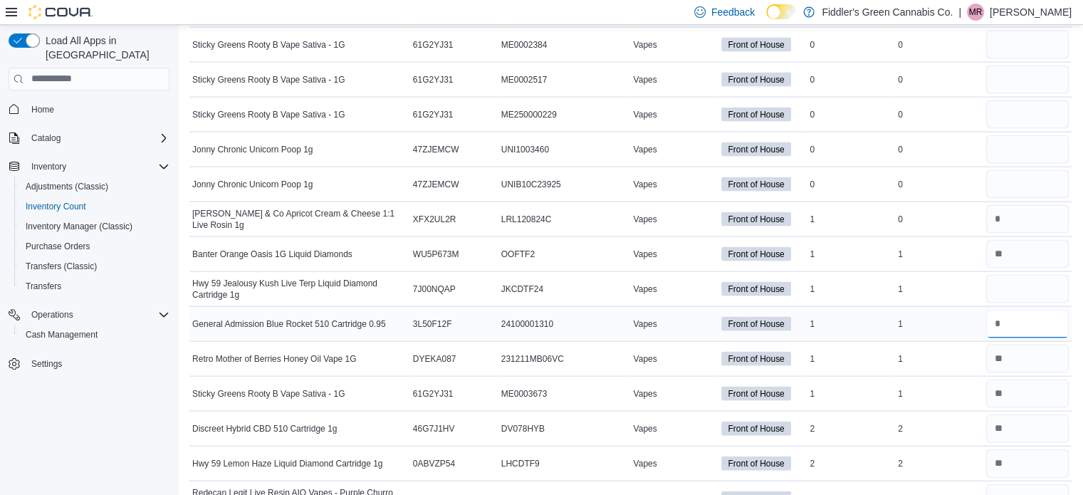
click at [1025, 313] on input "number" at bounding box center [1027, 324] width 83 height 28
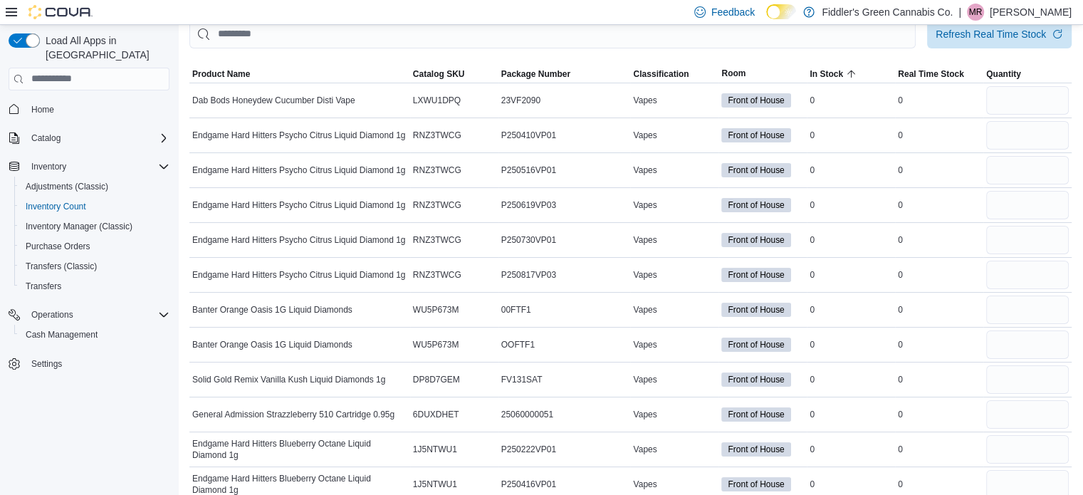
scroll to position [0, 0]
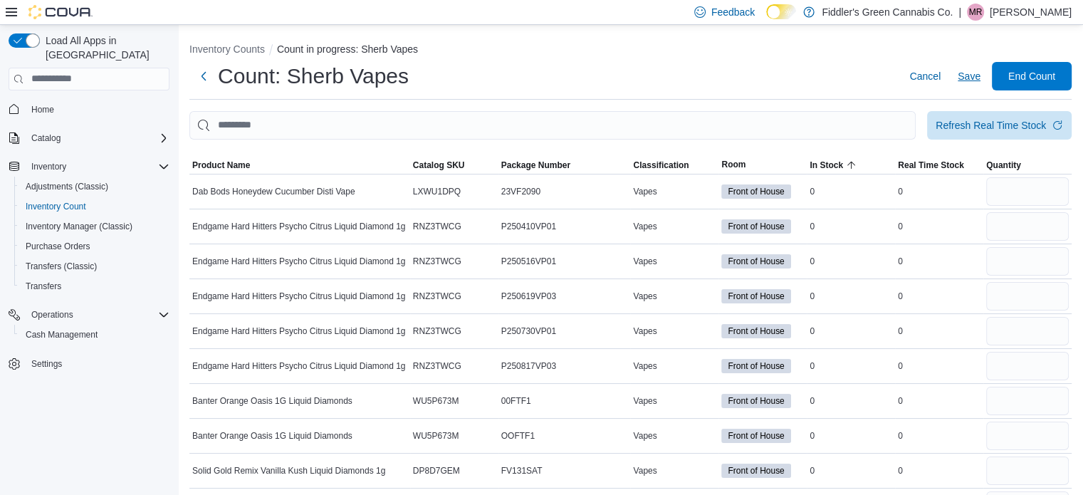
type input "*"
click at [981, 73] on span "Save" at bounding box center [969, 76] width 23 height 14
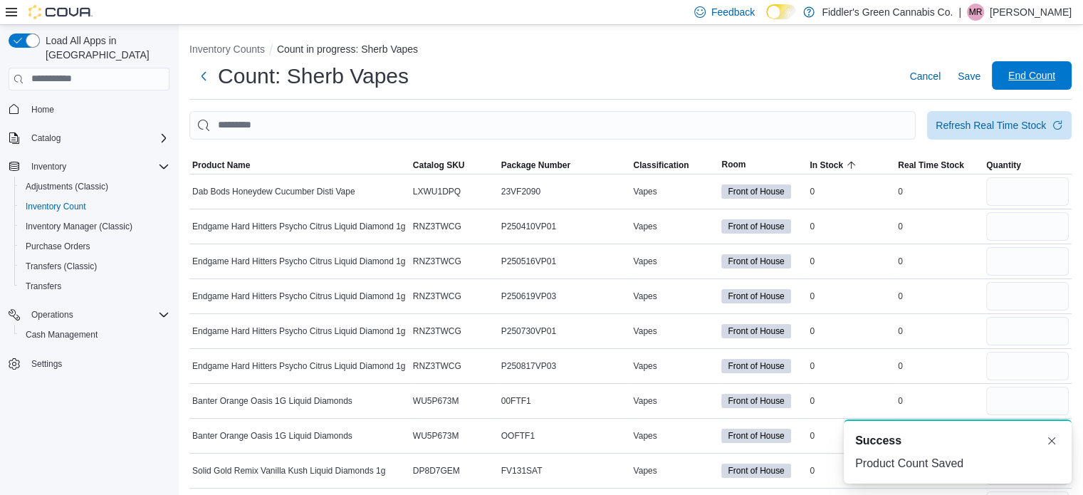
click at [1037, 77] on span "End Count" at bounding box center [1031, 75] width 47 height 14
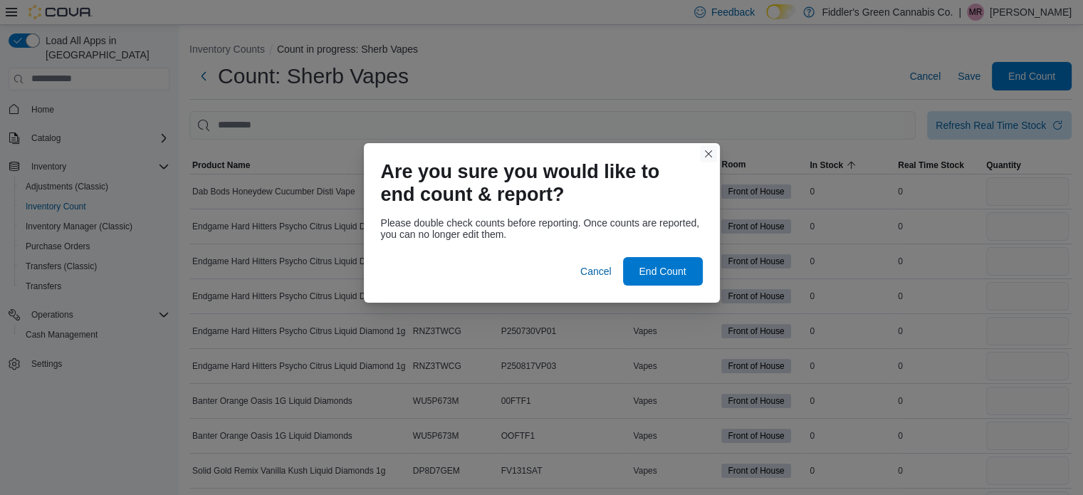
click at [711, 155] on button "Closes this modal window" at bounding box center [708, 153] width 17 height 17
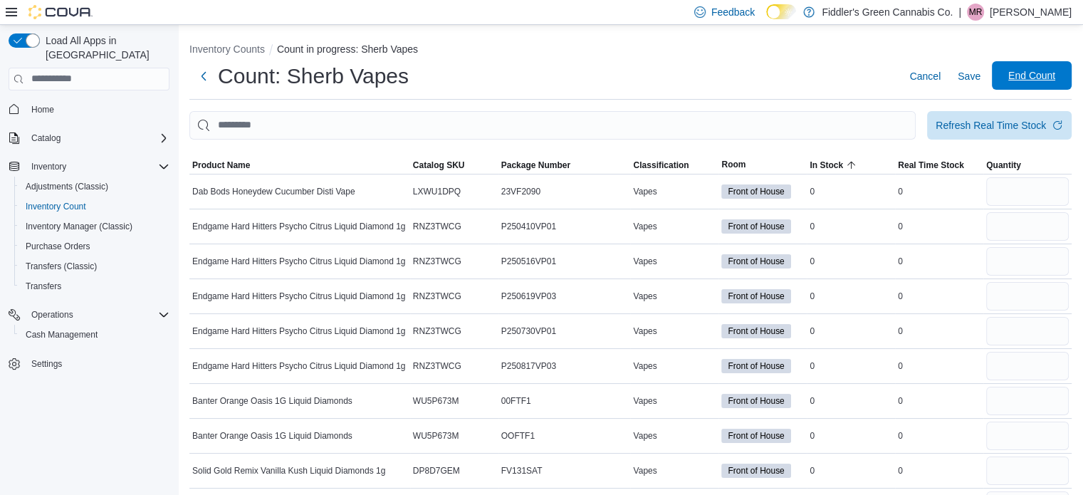
click at [1037, 82] on span "End Count" at bounding box center [1031, 75] width 47 height 14
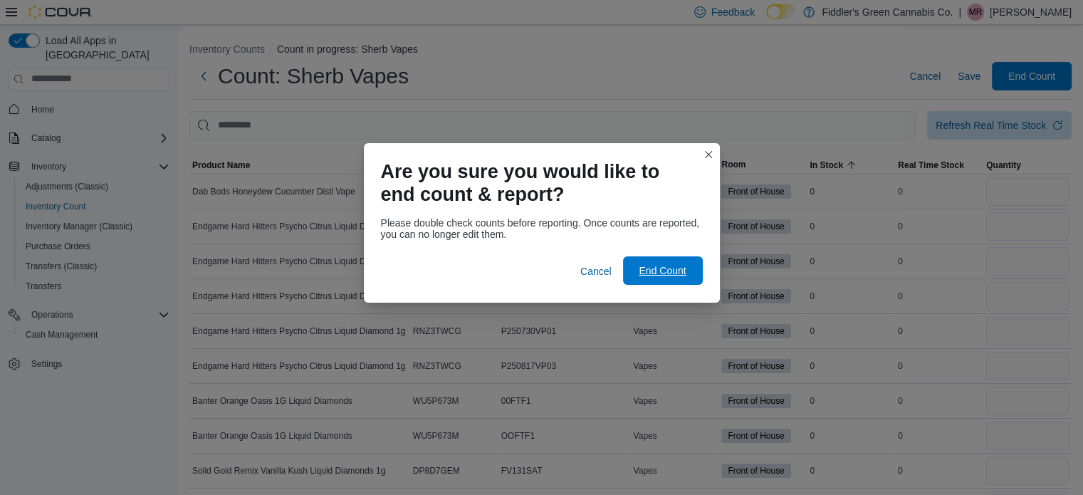
click at [672, 266] on span "End Count" at bounding box center [662, 270] width 47 height 14
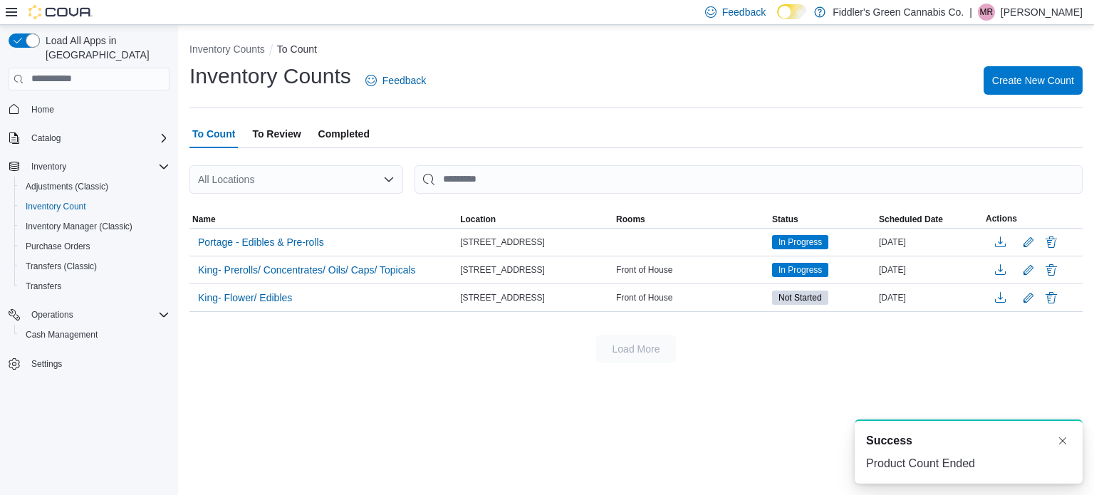
click at [274, 139] on span "To Review" at bounding box center [276, 134] width 48 height 28
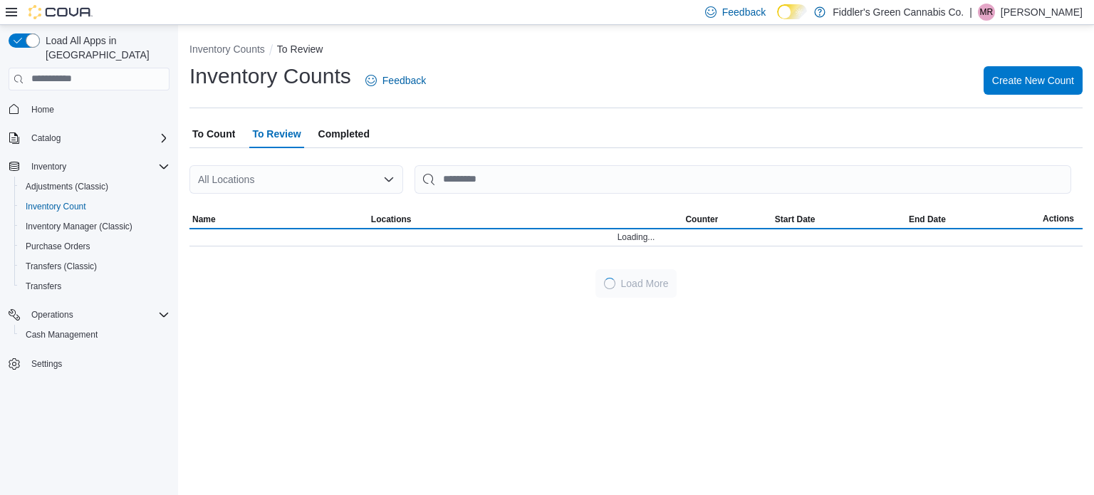
click at [388, 186] on div "All Locations" at bounding box center [296, 179] width 214 height 28
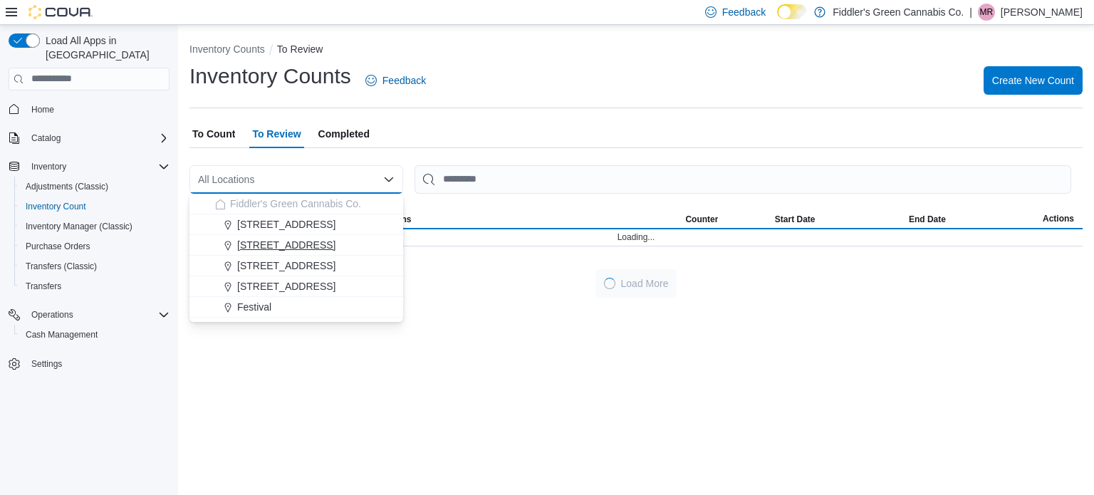
click at [284, 247] on span "[STREET_ADDRESS]" at bounding box center [286, 245] width 98 height 14
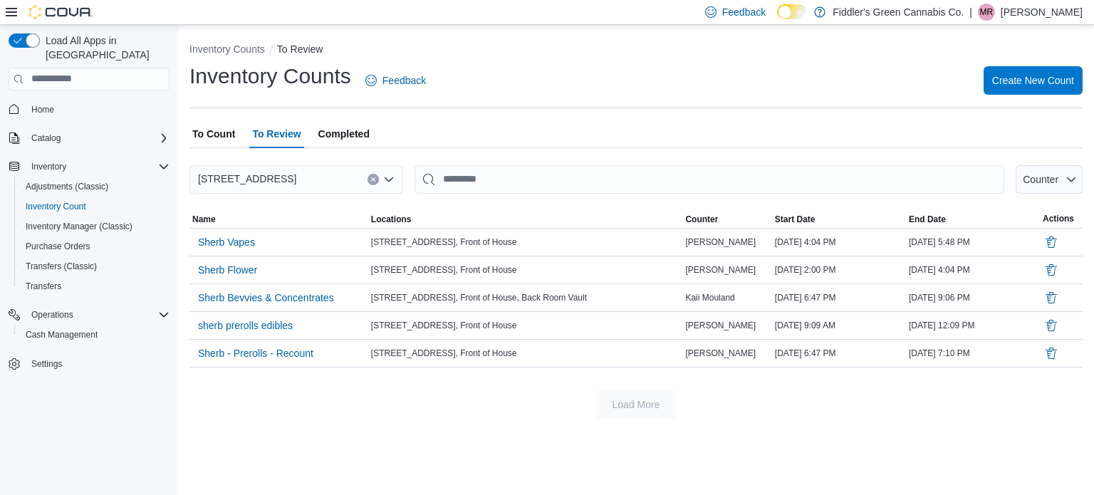
click at [372, 179] on icon "Clear input" at bounding box center [373, 179] width 4 height 4
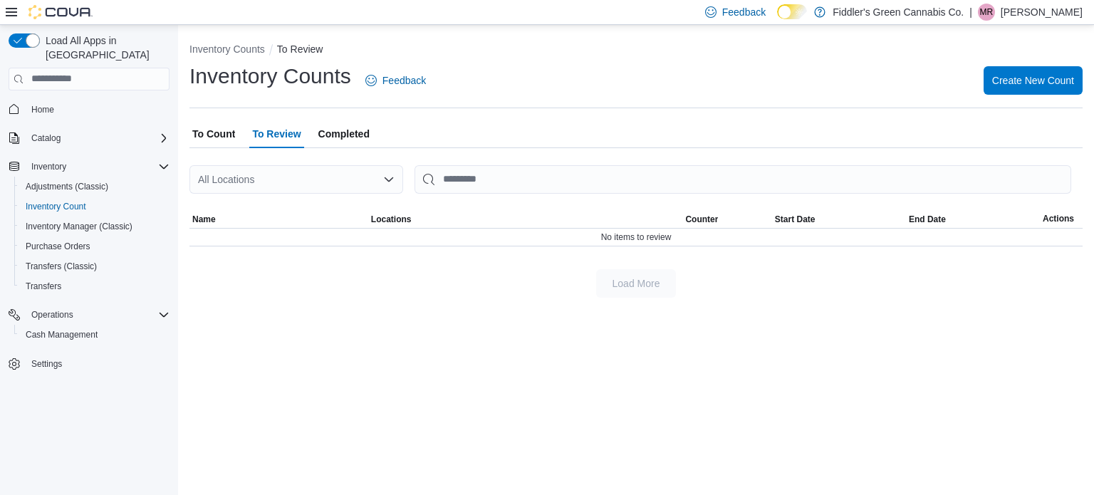
click at [225, 134] on span "To Count" at bounding box center [213, 134] width 43 height 28
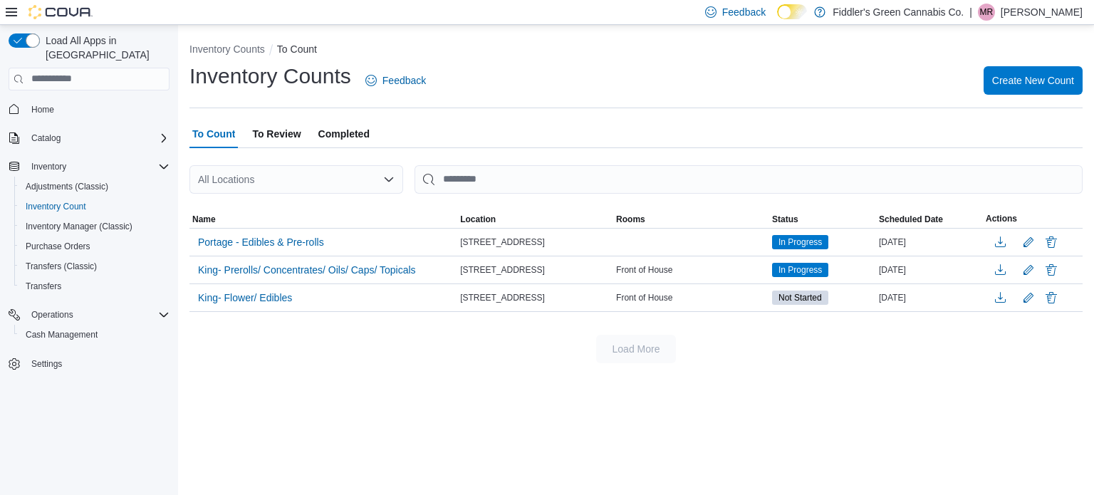
click at [993, 15] on span "MR" at bounding box center [987, 12] width 14 height 17
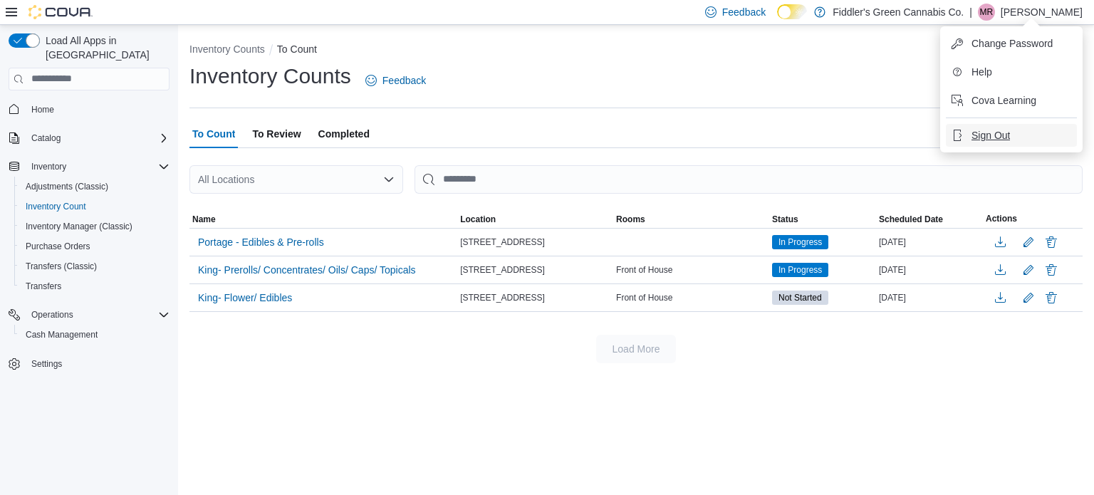
click at [991, 133] on span "Sign Out" at bounding box center [990, 135] width 38 height 14
